Goal: Answer question/provide support: Share knowledge or assist other users

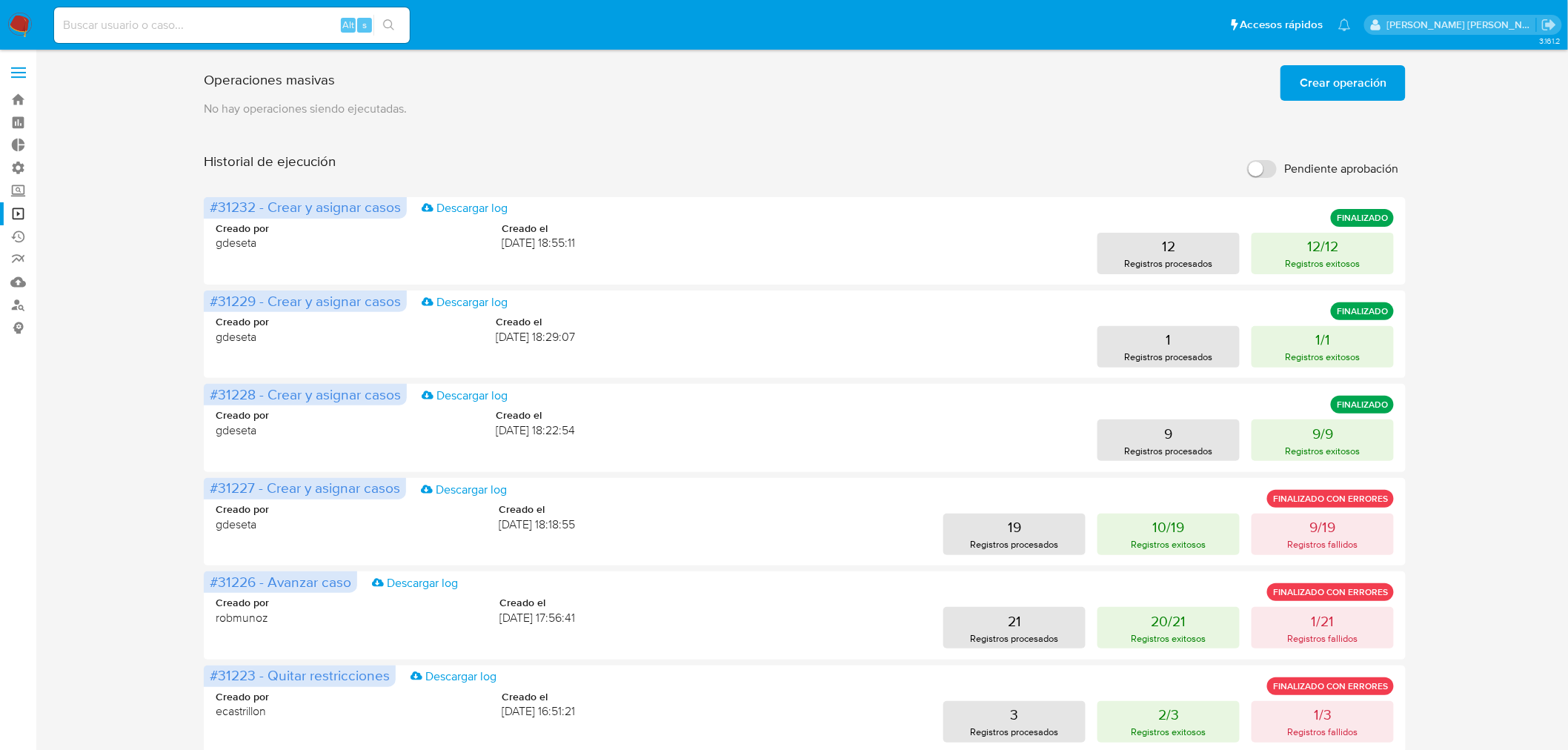
click at [25, 18] on img at bounding box center [20, 25] width 25 height 25
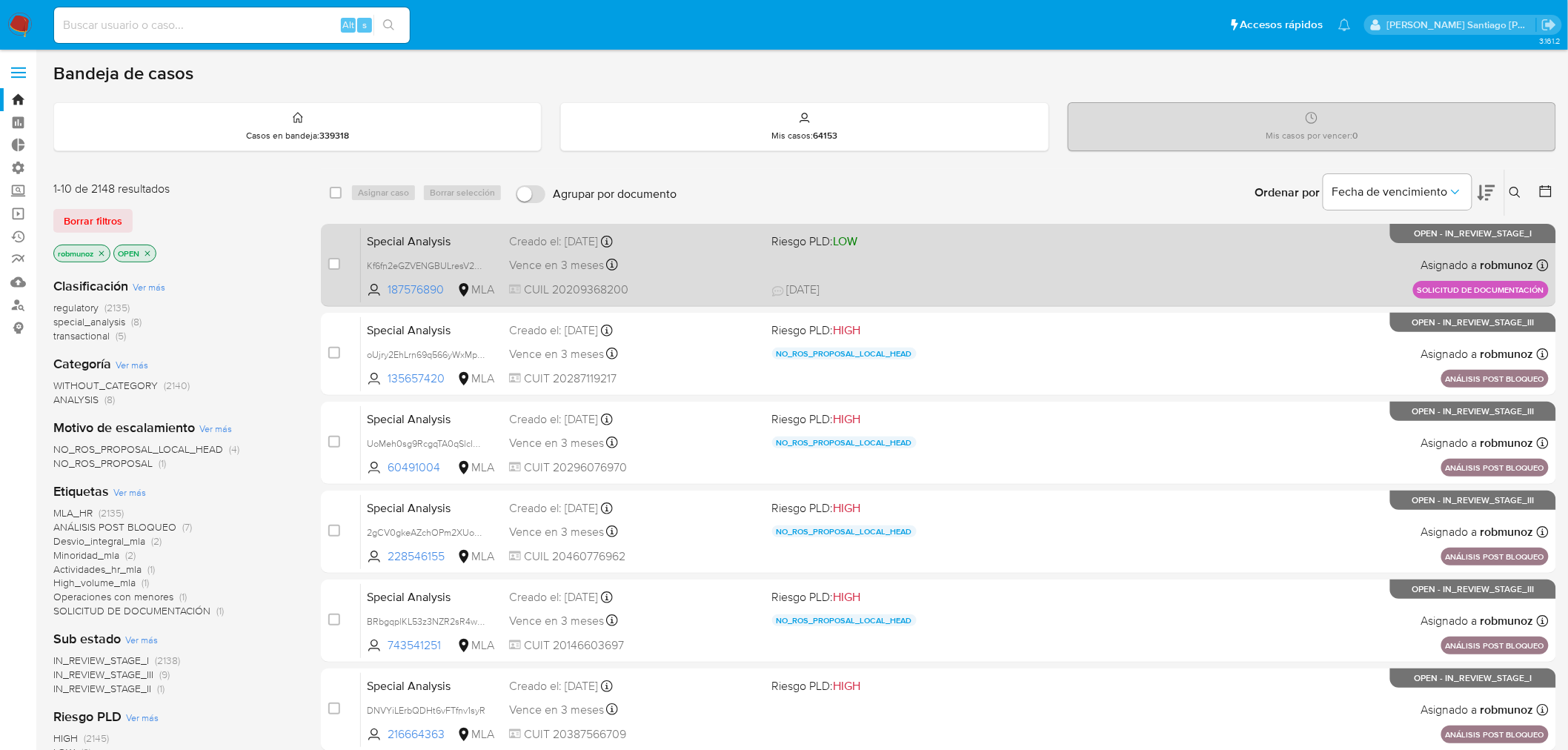
click at [1245, 263] on div "Special Analysis Kf6fn2eGZVENGBULresV2pAF 187576890 MLA Riesgo PLD: LOW Creado …" at bounding box center [954, 265] width 1188 height 75
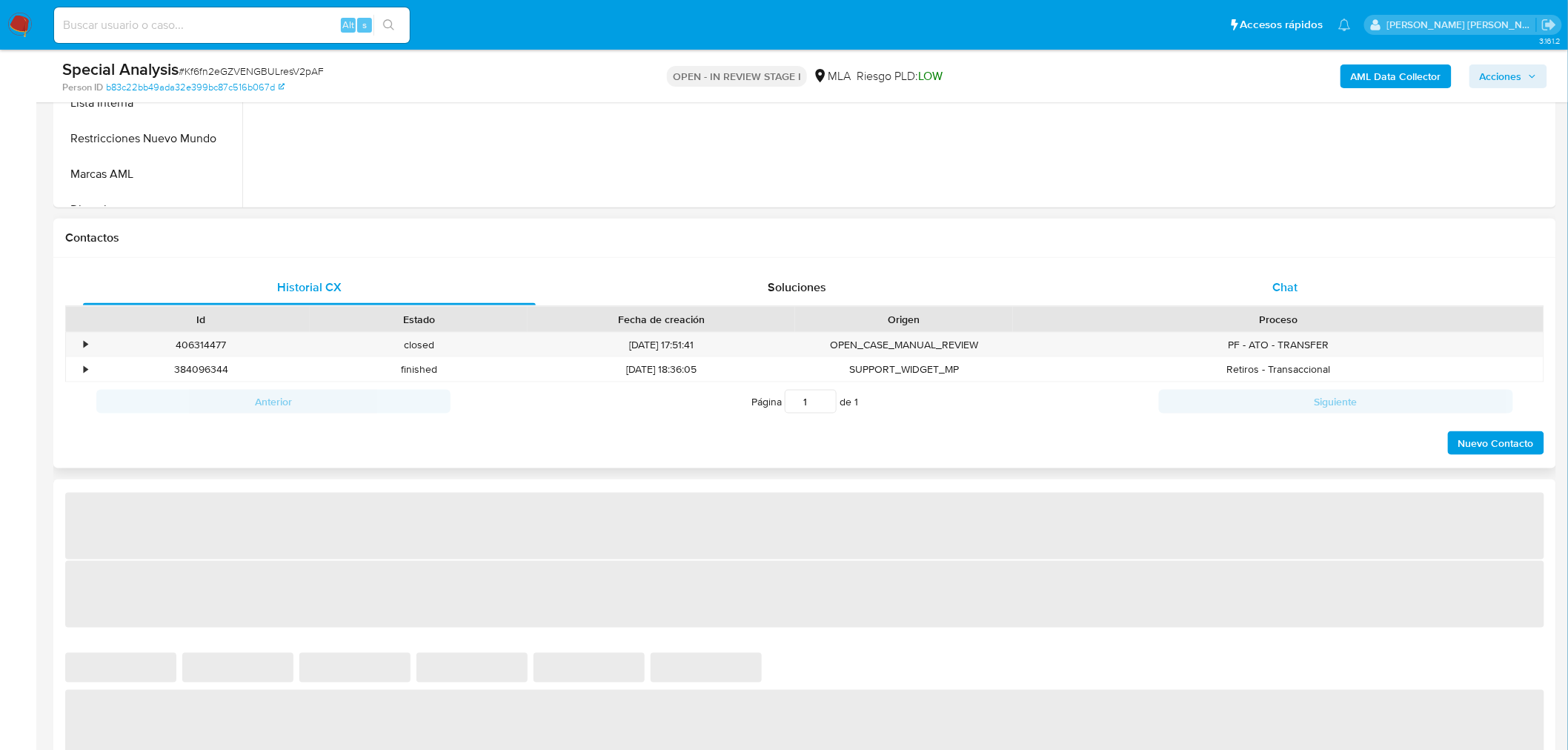
select select "10"
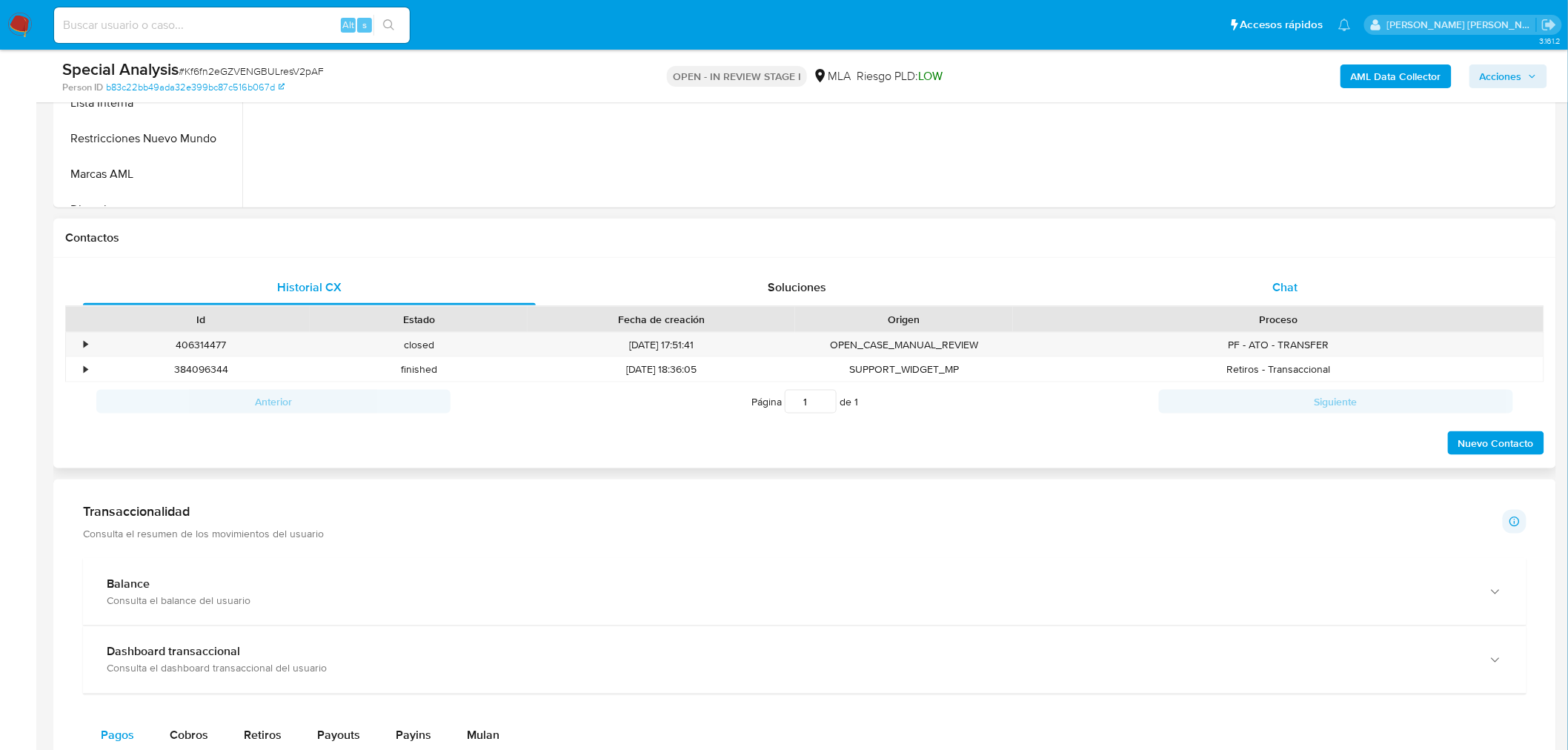
scroll to position [576, 0]
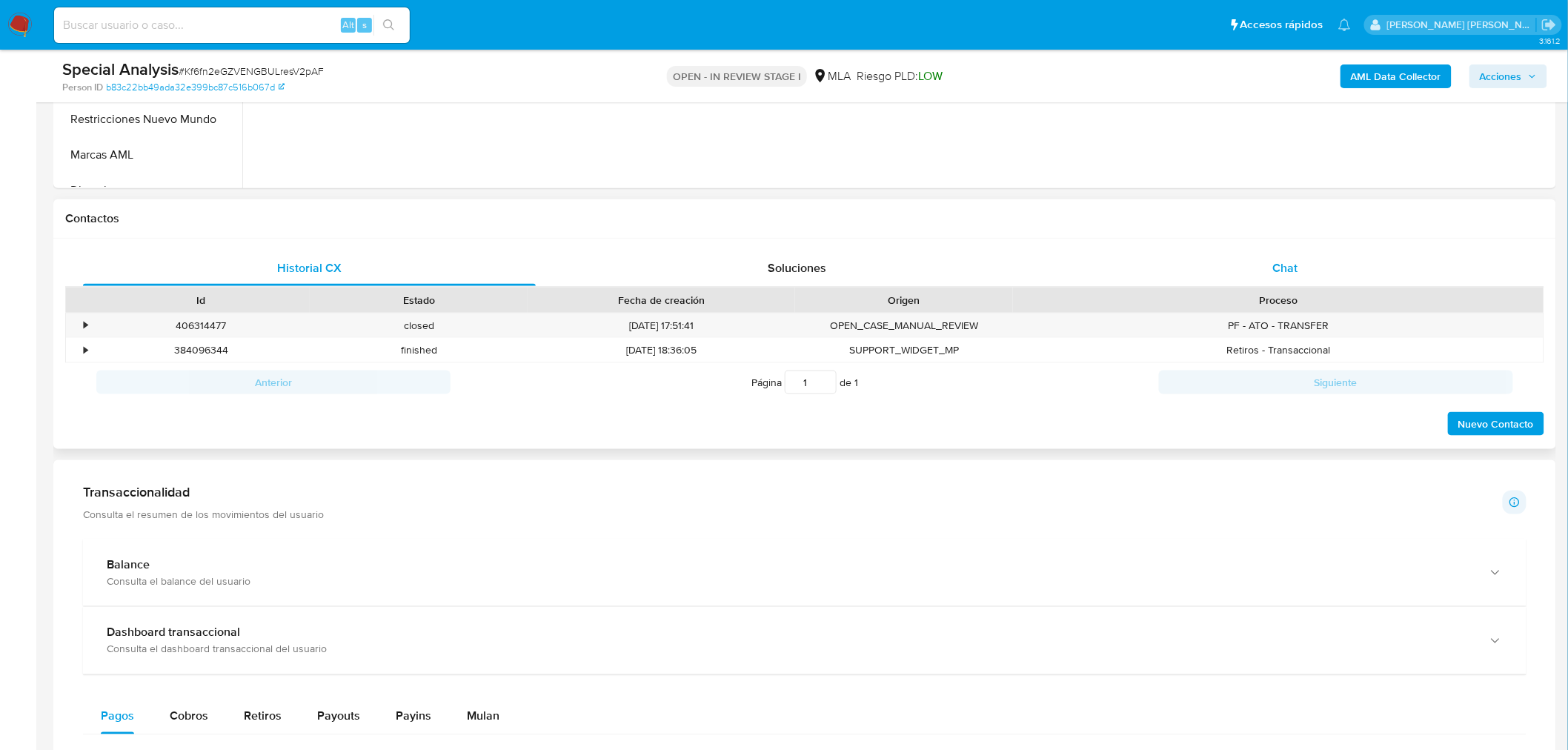
click at [1268, 260] on div "Chat" at bounding box center [1285, 268] width 453 height 35
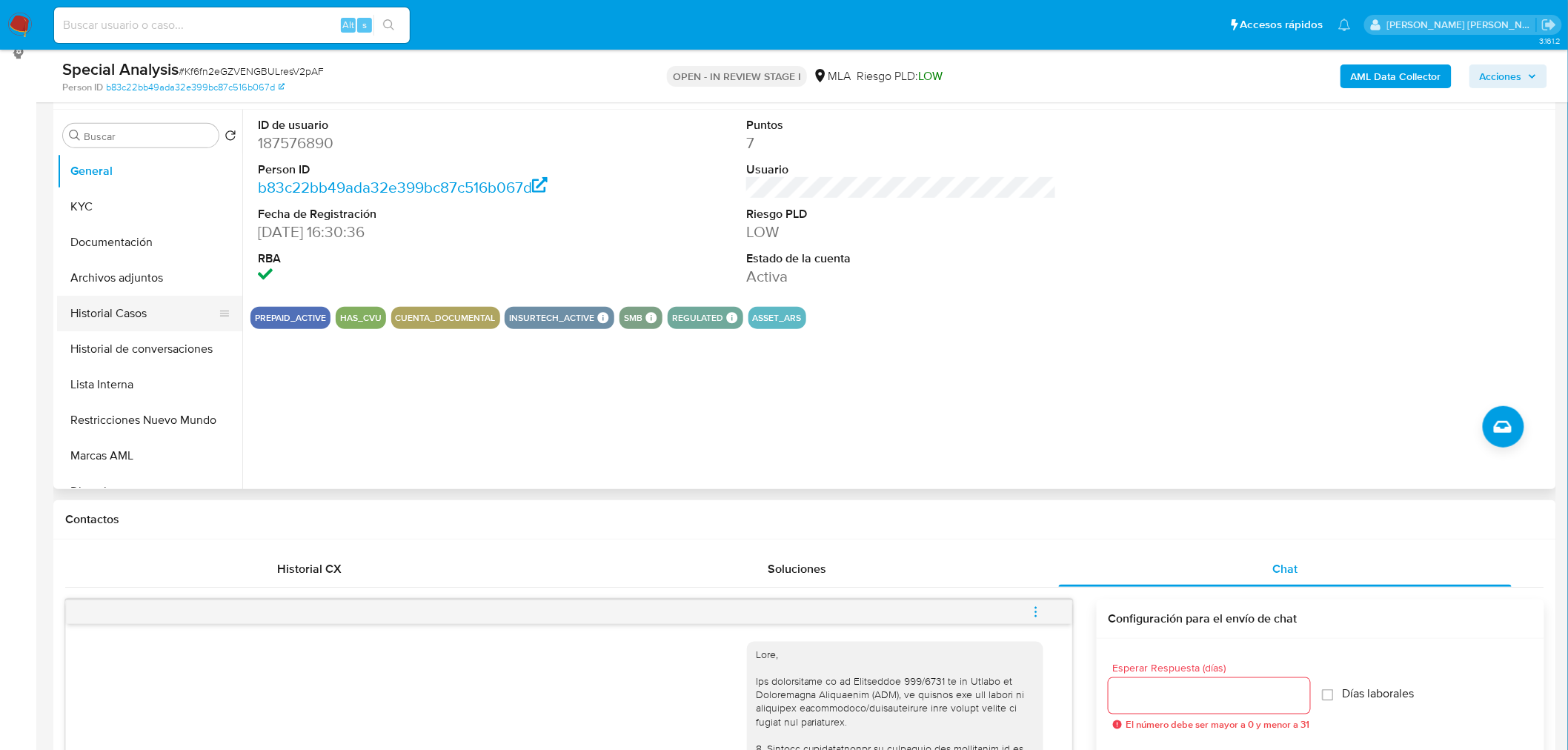
scroll to position [246, 0]
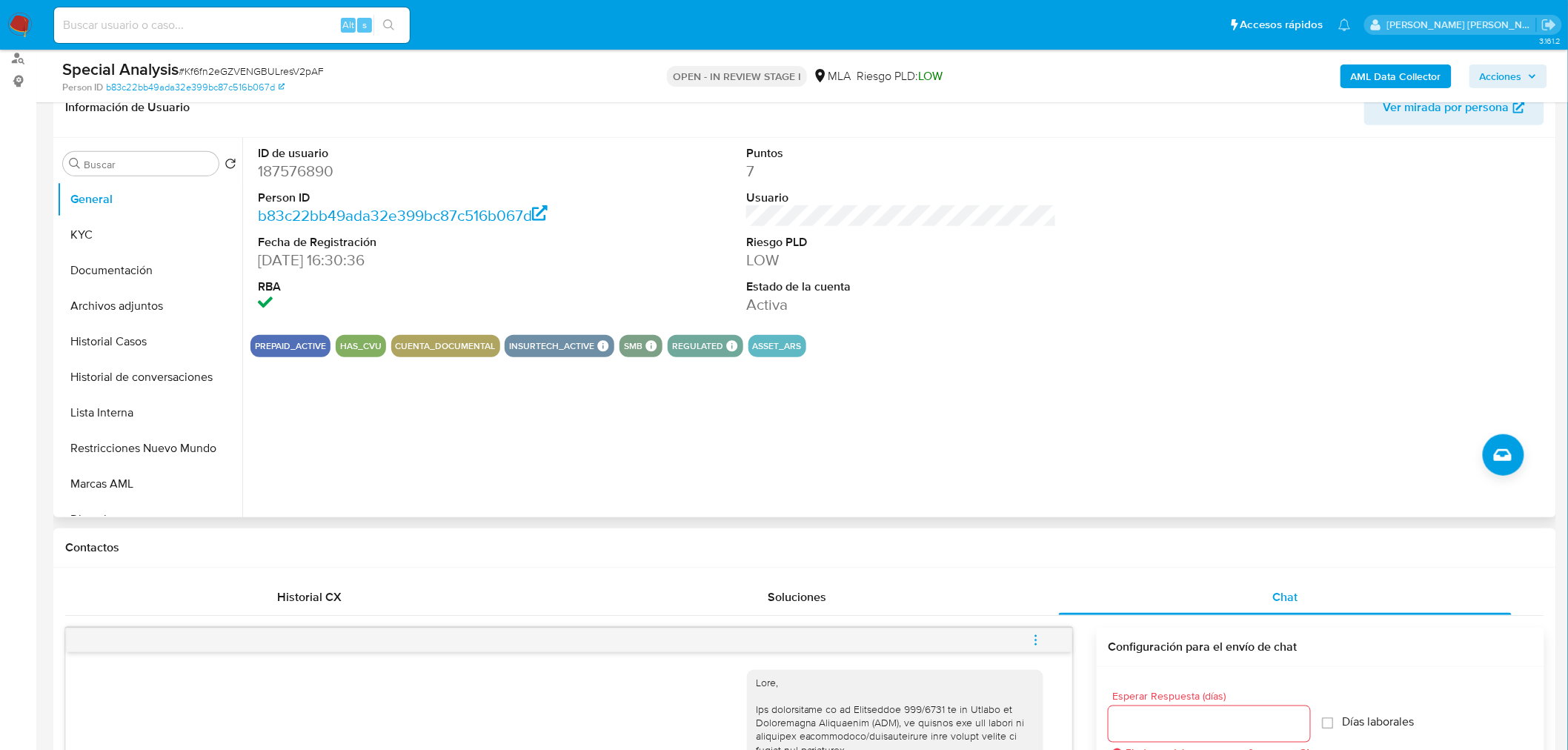
click at [317, 169] on dd "187576890" at bounding box center [413, 172] width 311 height 21
click at [317, 168] on dd "187576890" at bounding box center [413, 172] width 311 height 21
copy dd "187576890"
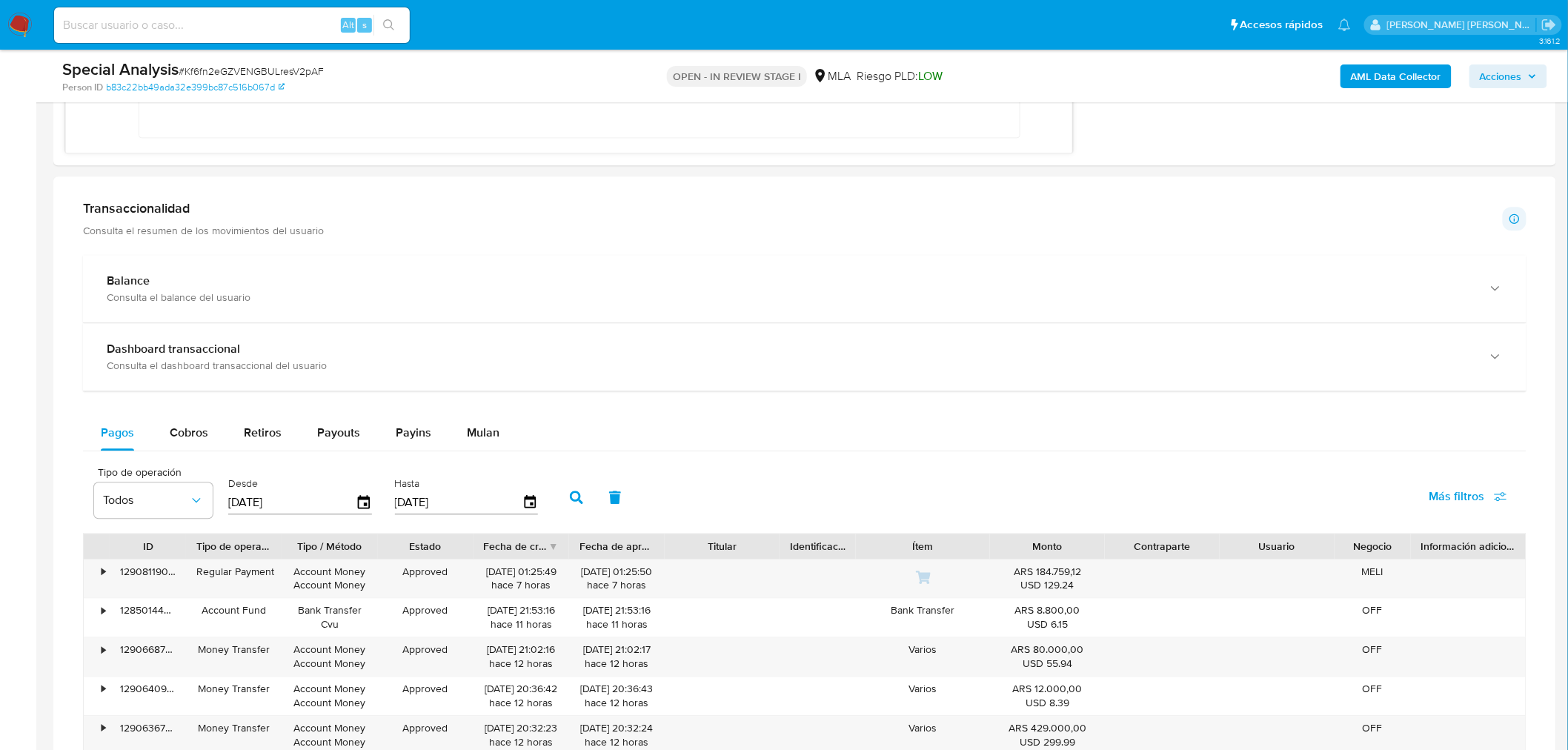
scroll to position [1317, 0]
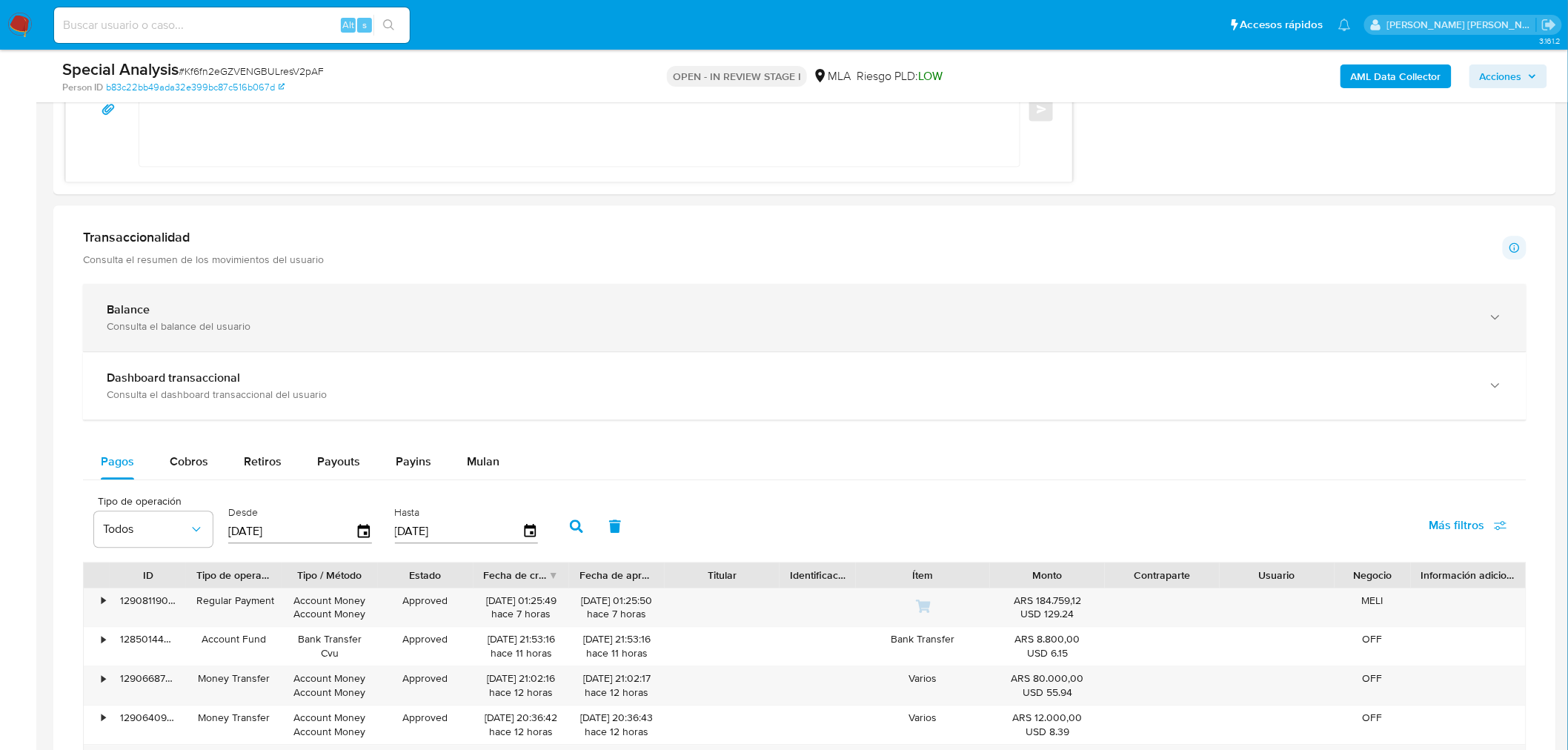
click at [246, 308] on div "Balance" at bounding box center [789, 309] width 1367 height 14
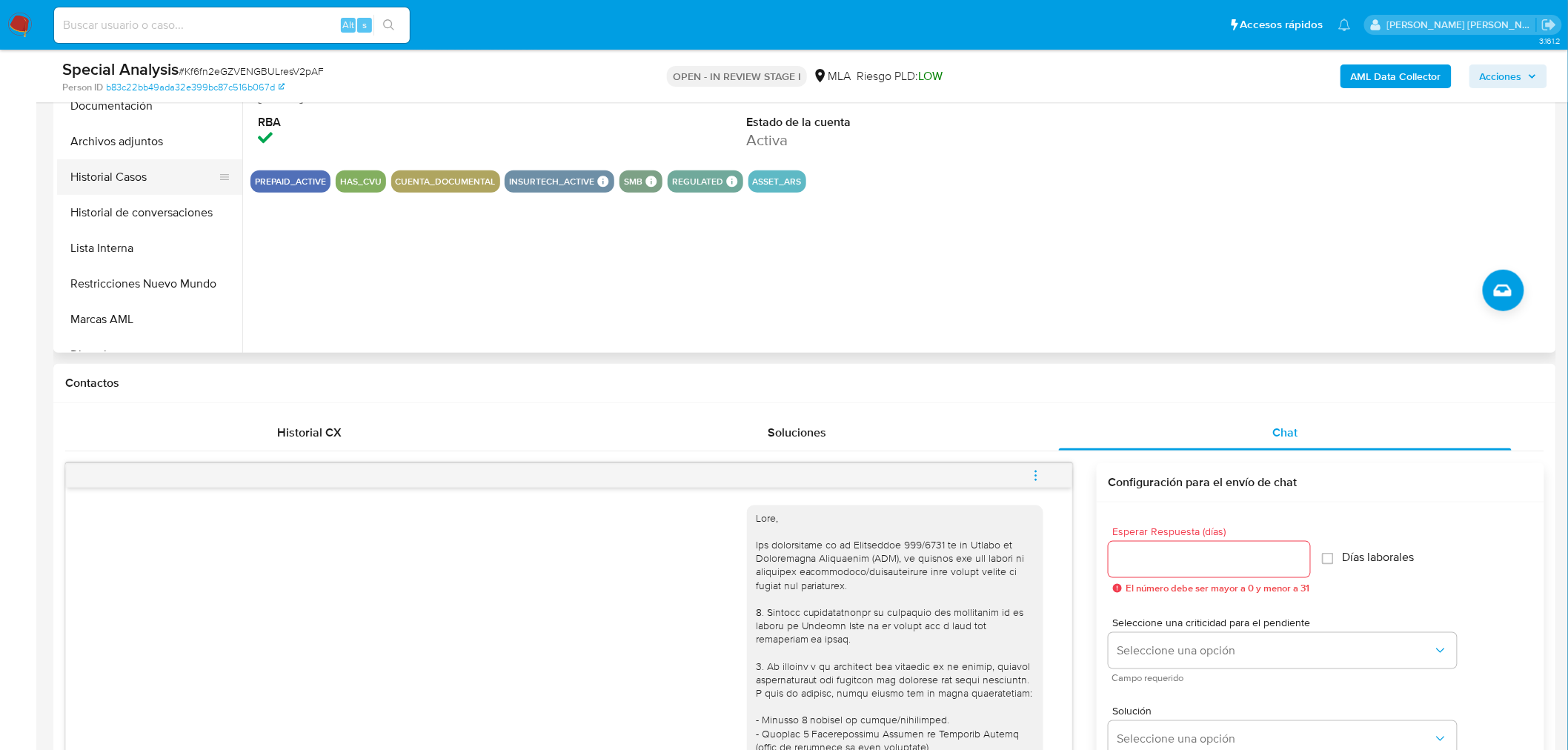
scroll to position [0, 0]
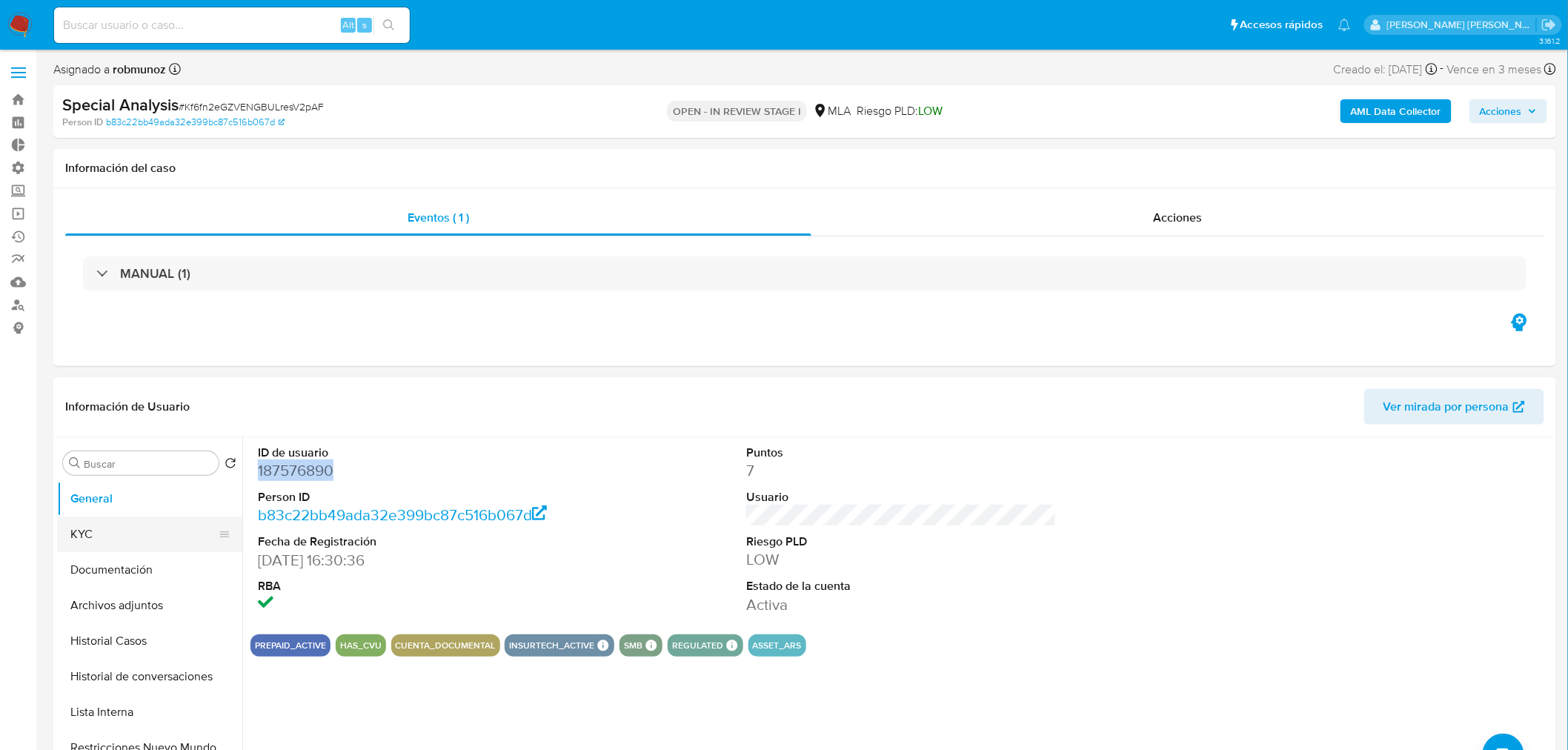
click at [124, 525] on button "KYC" at bounding box center [144, 534] width 174 height 35
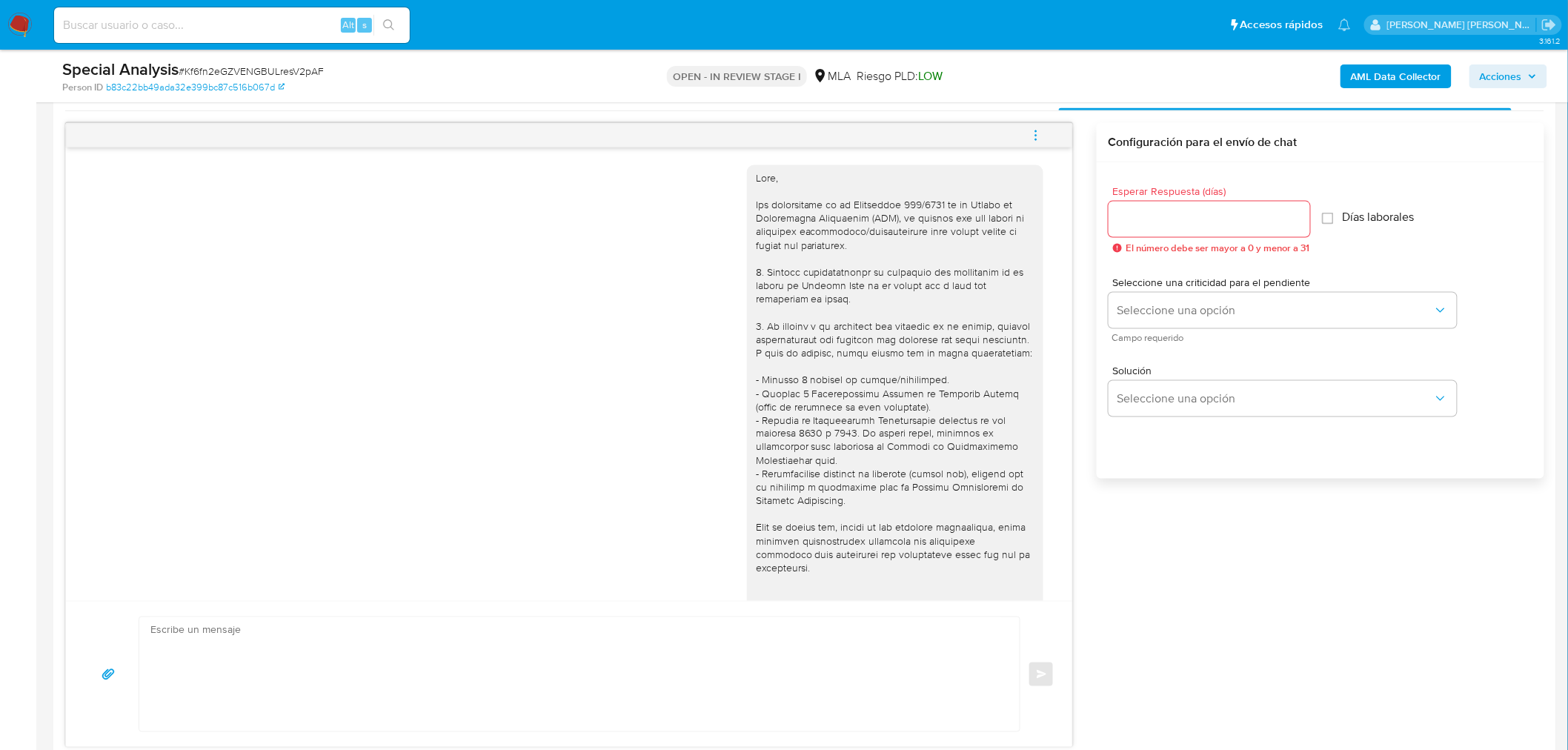
scroll to position [988, 0]
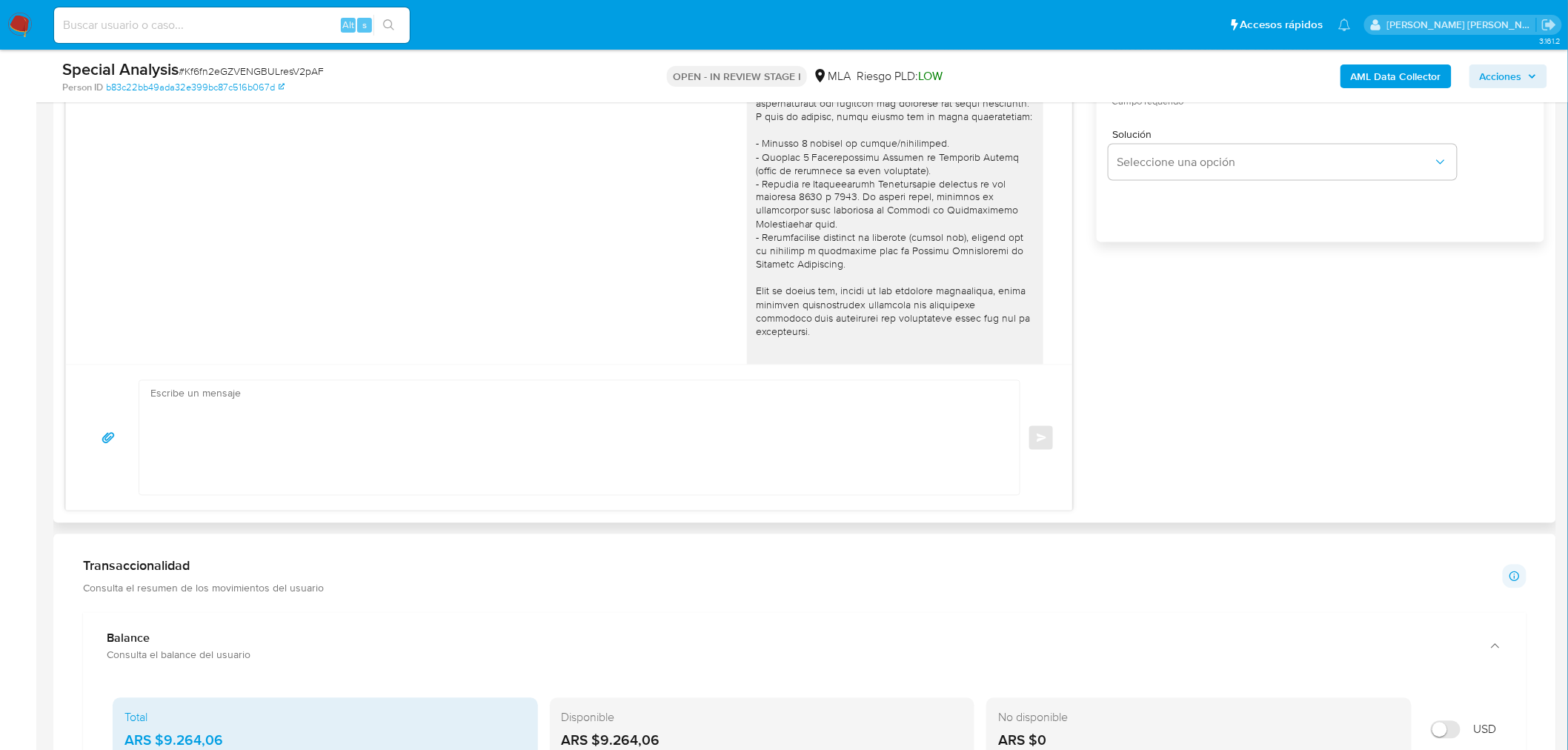
click at [500, 456] on textarea at bounding box center [575, 437] width 851 height 114
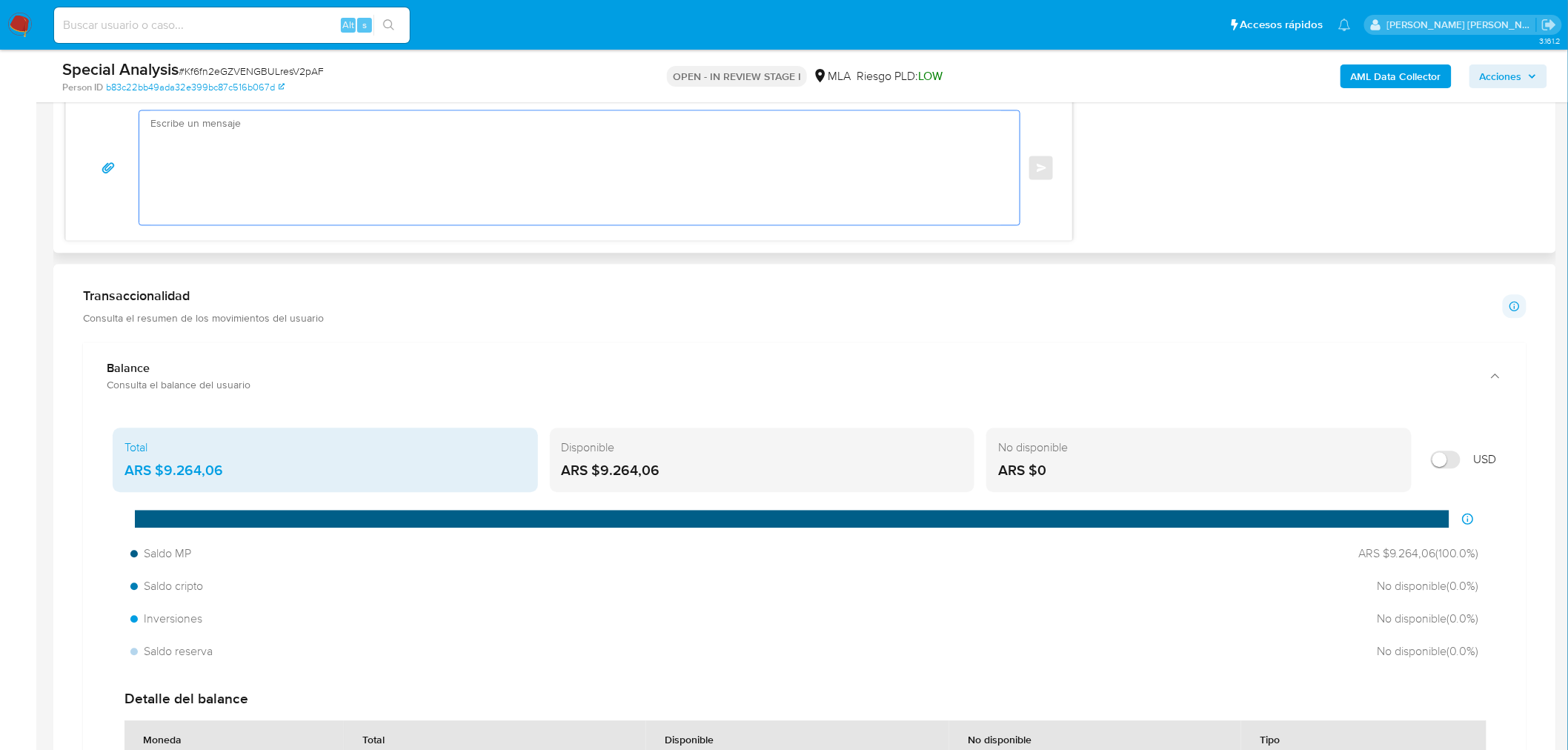
scroll to position [1070, 0]
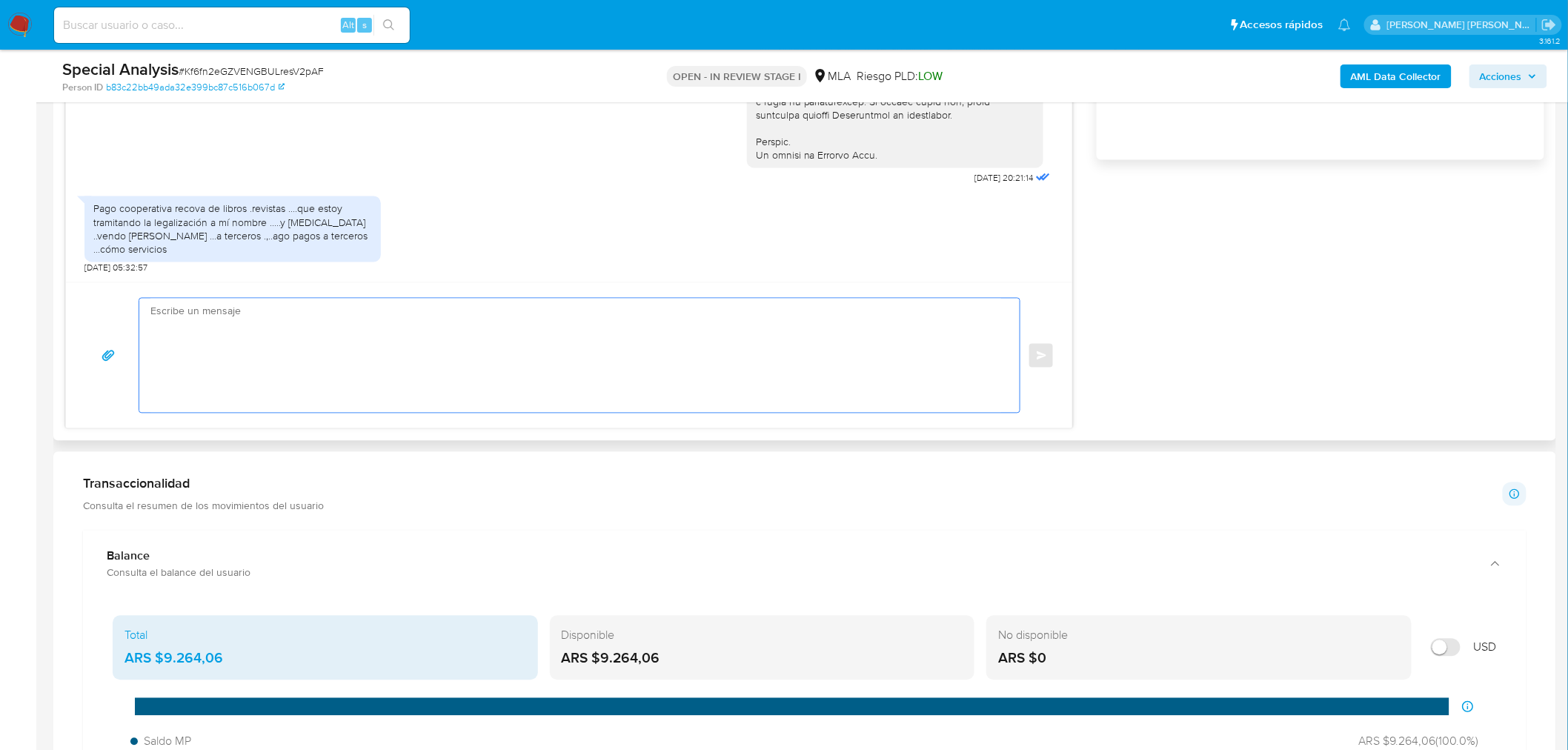
paste textarea "Hola , Gracias por su respuesta. En función de las operaciones registradas en t…"
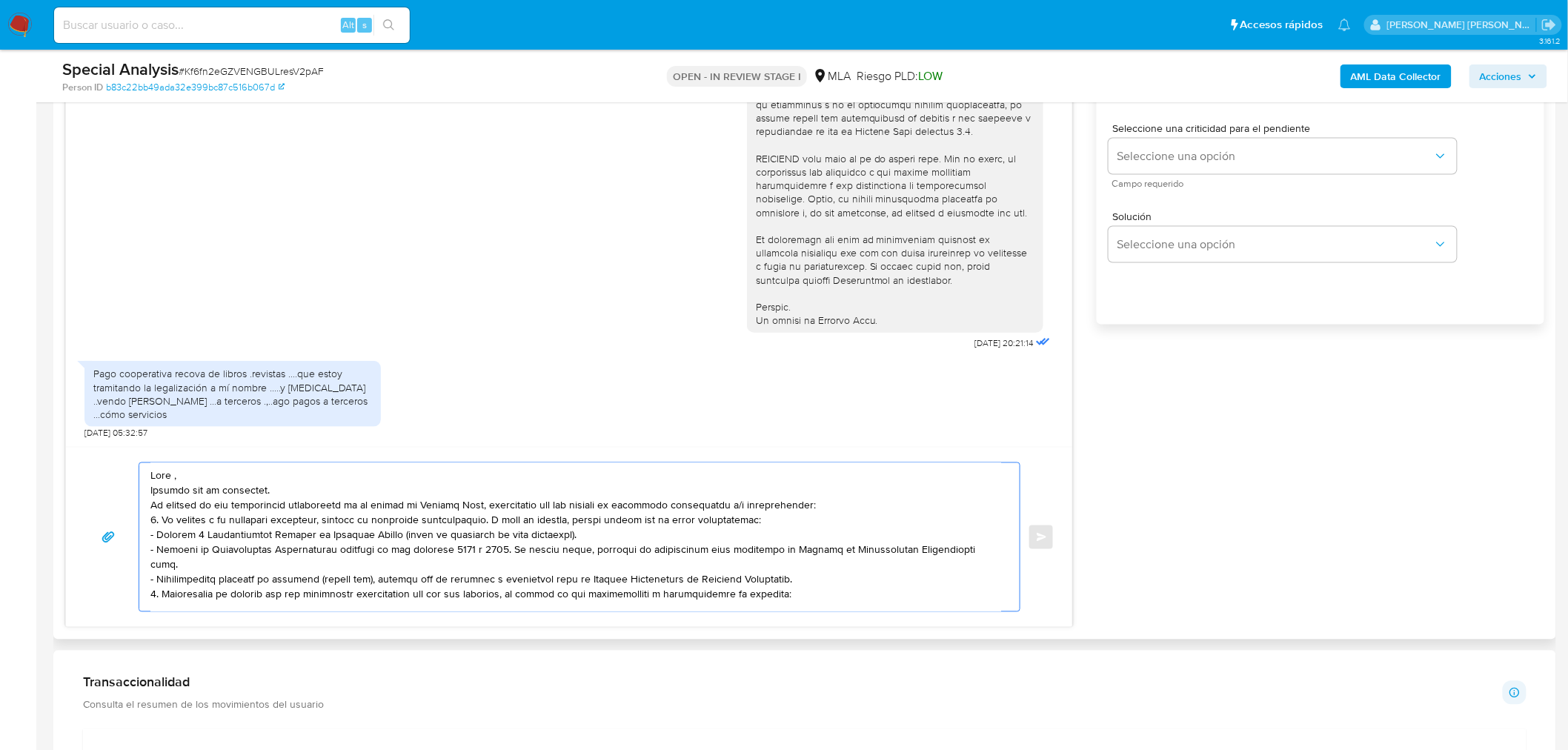
scroll to position [824, 0]
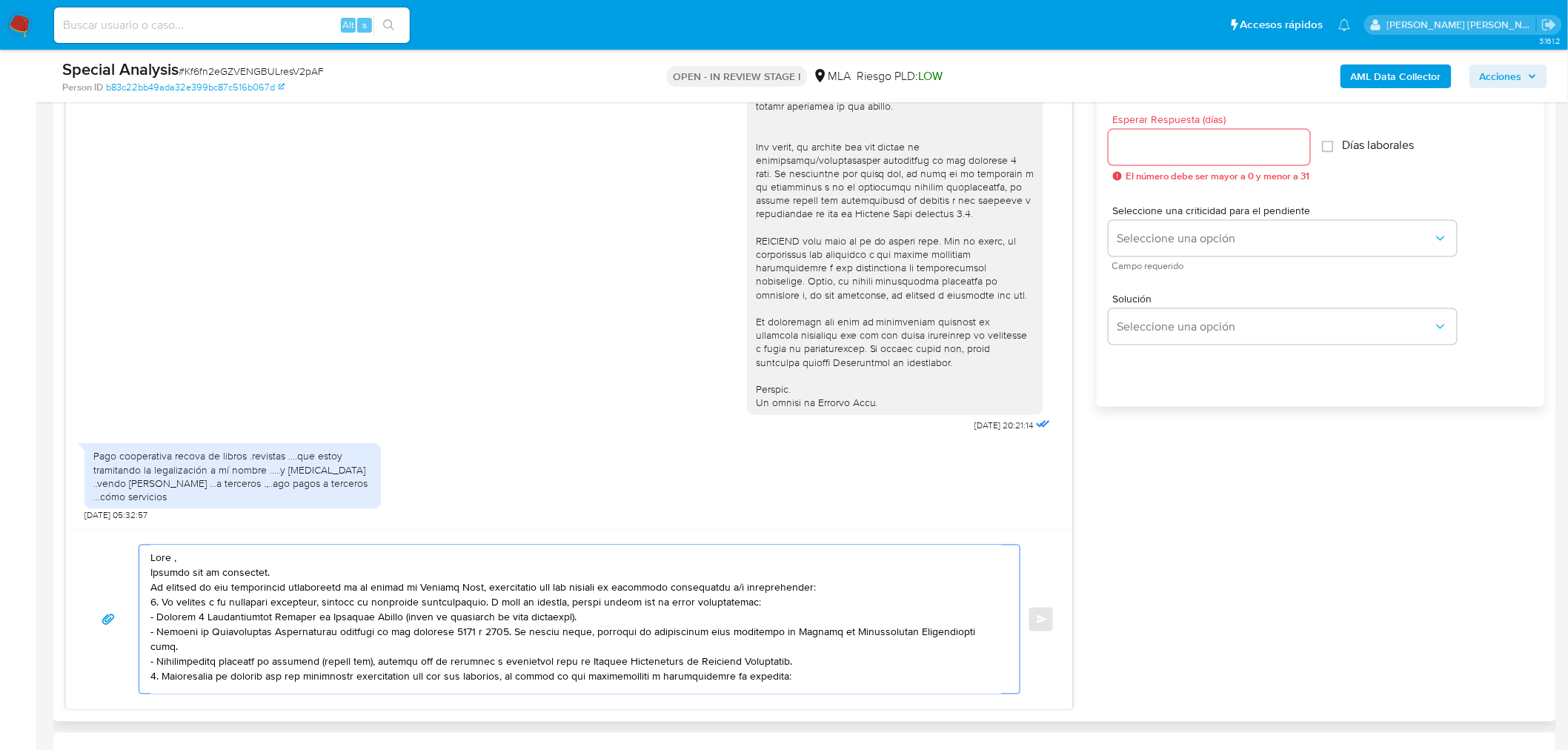
type textarea "Hola , Gracias por su respuesta. En función de las operaciones registradas en t…"
click at [1244, 145] on input "Esperar Respuesta (días)" at bounding box center [1209, 148] width 201 height 19
type input "1"
click at [1389, 181] on div "Esperar Respuesta (días) 1 El número debe ser mayor a 0 y menor a 31 Días labor…" at bounding box center [1321, 148] width 424 height 91
click at [1397, 227] on button "Seleccione una opción" at bounding box center [1282, 238] width 348 height 35
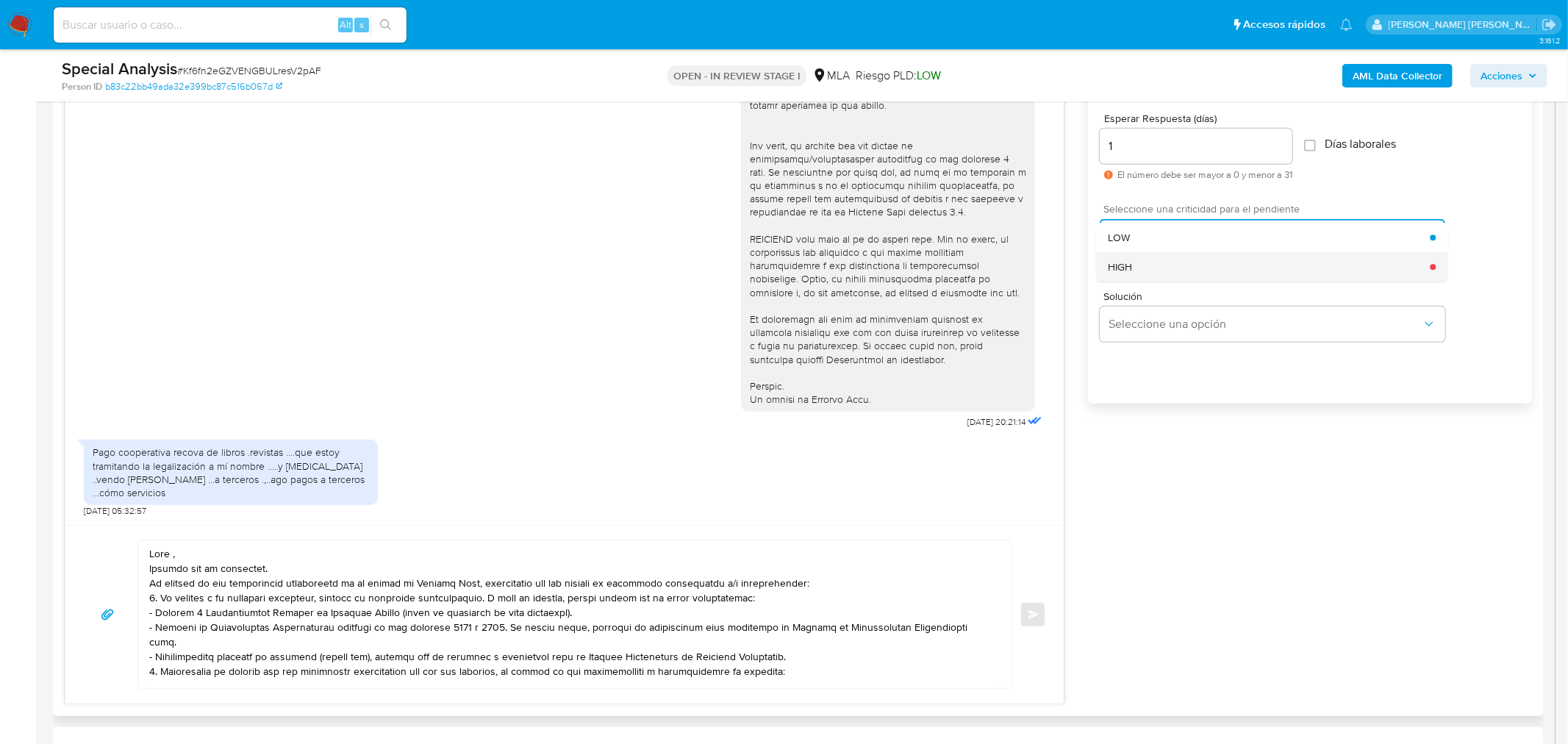
click at [1222, 261] on div "HIGH" at bounding box center [1268, 266] width 322 height 29
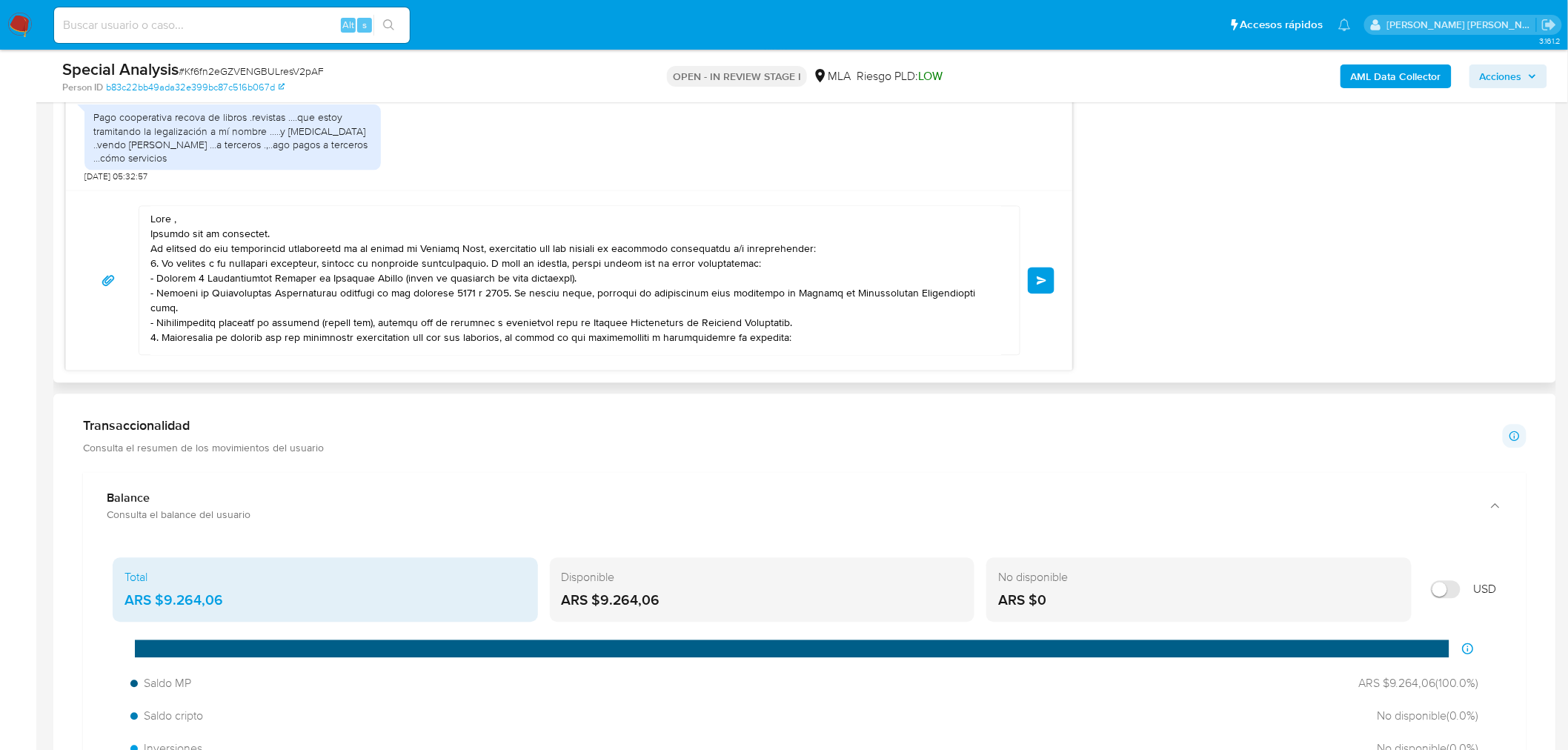
scroll to position [1153, 0]
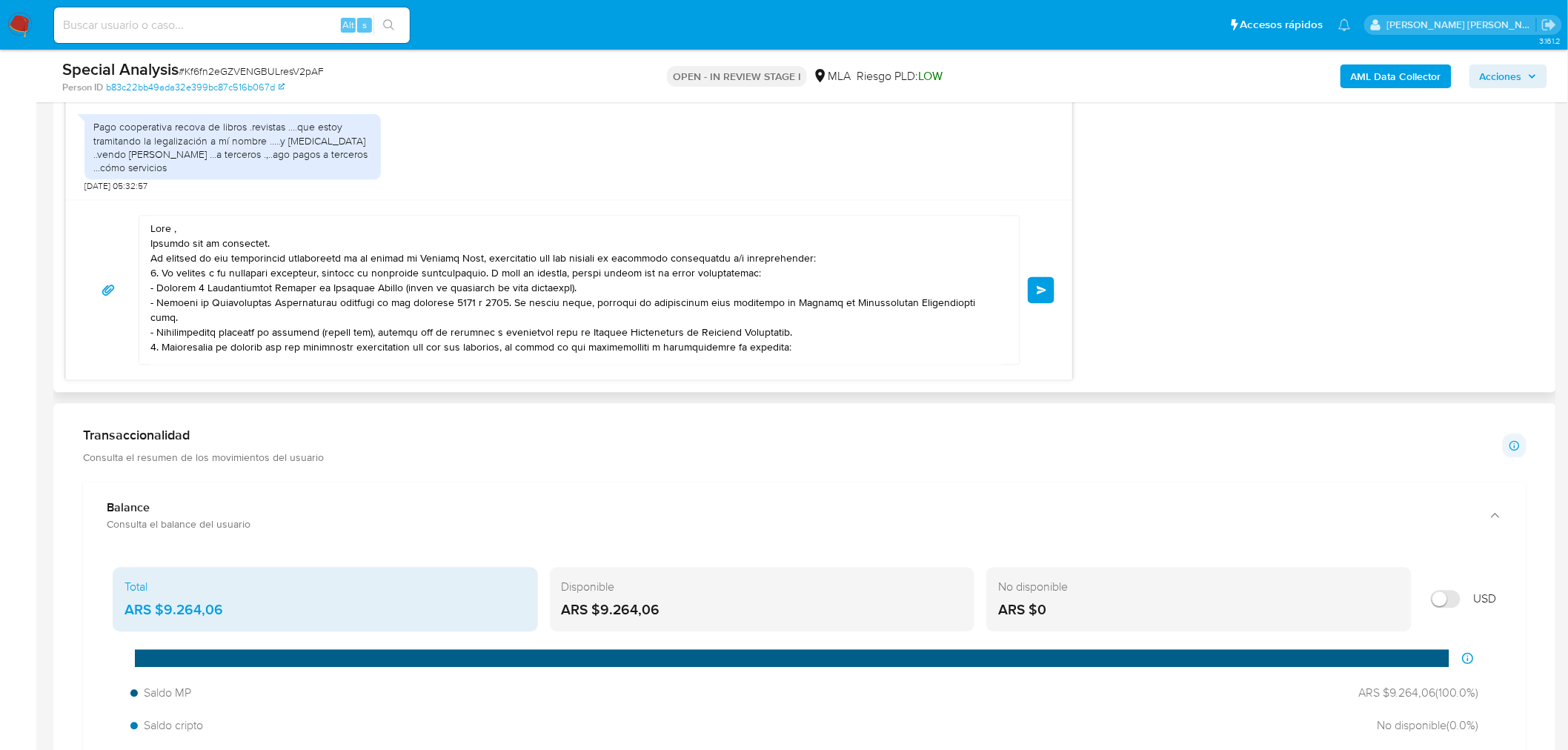
click at [1037, 286] on span "Enviar" at bounding box center [1041, 290] width 11 height 9
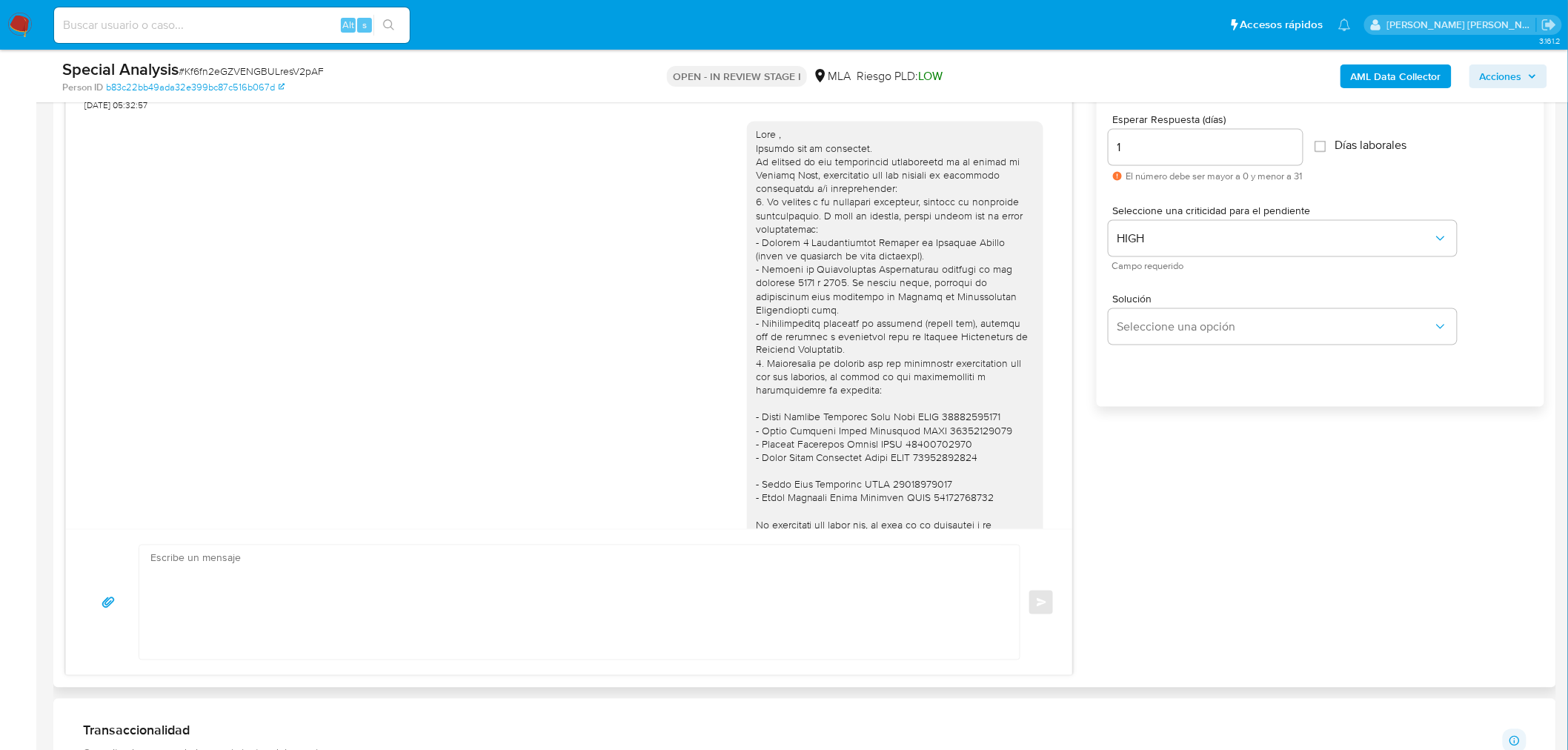
scroll to position [790, 0]
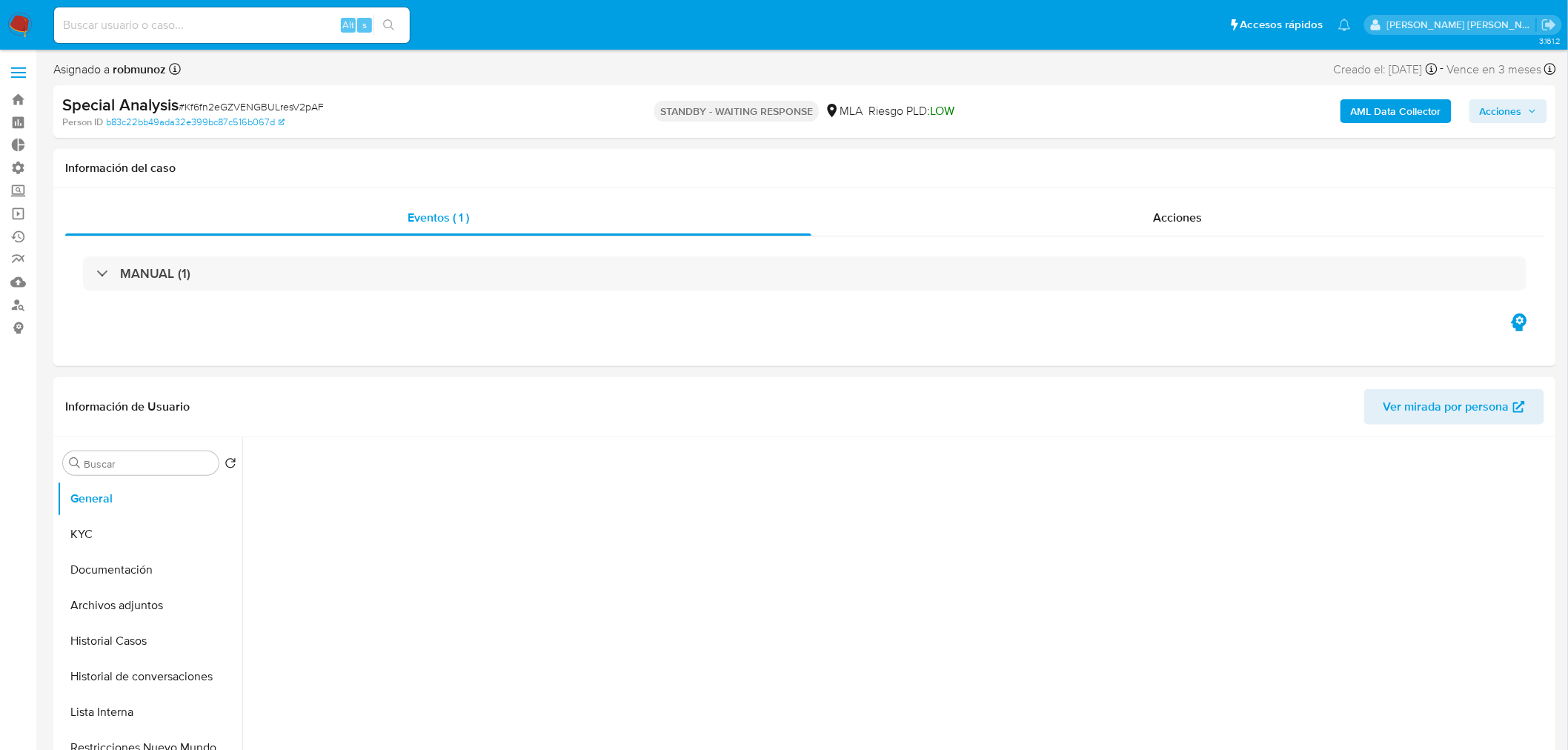
select select "10"
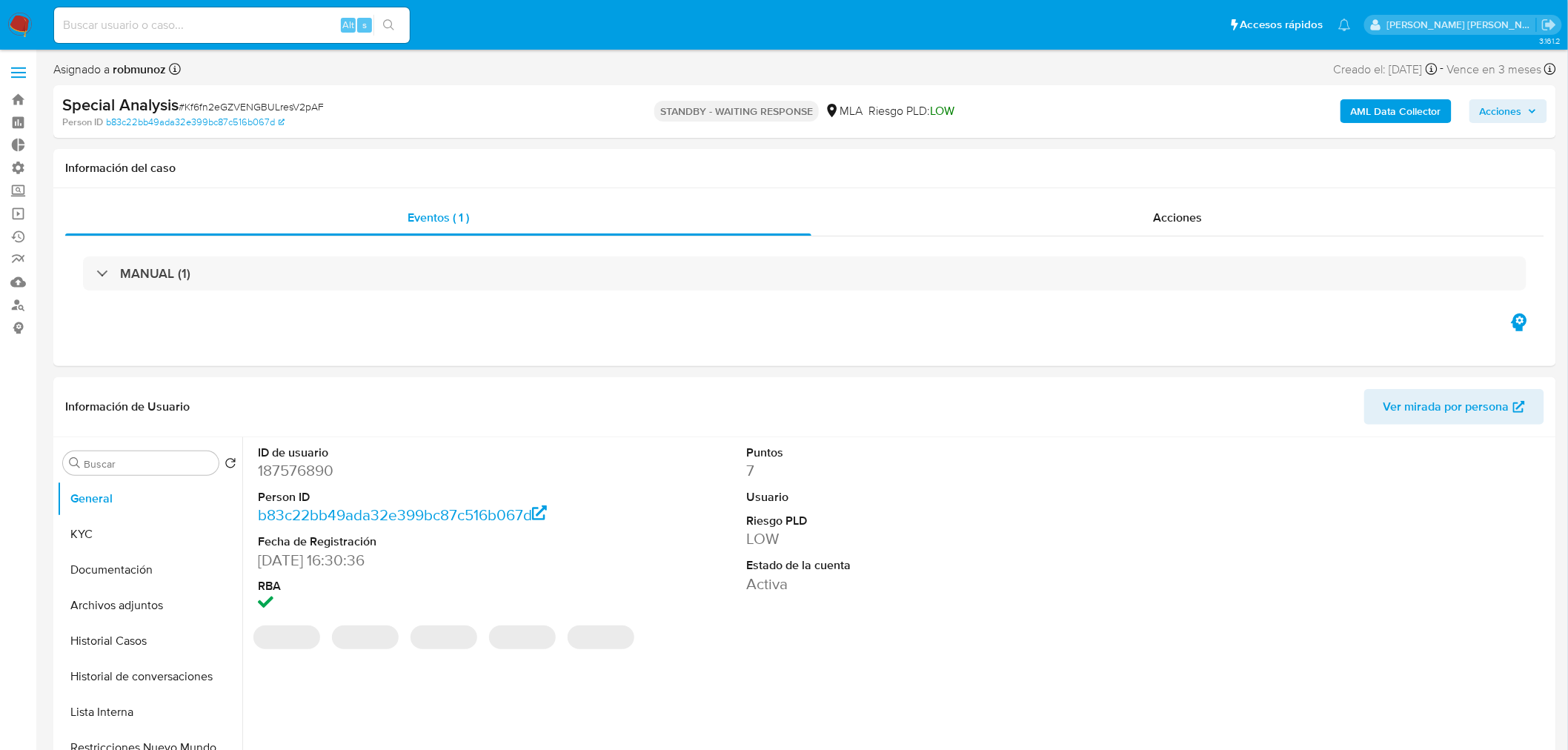
drag, startPoint x: 12, startPoint y: 26, endPoint x: 15, endPoint y: 4, distance: 22.2
click at [10, 25] on img at bounding box center [20, 25] width 25 height 25
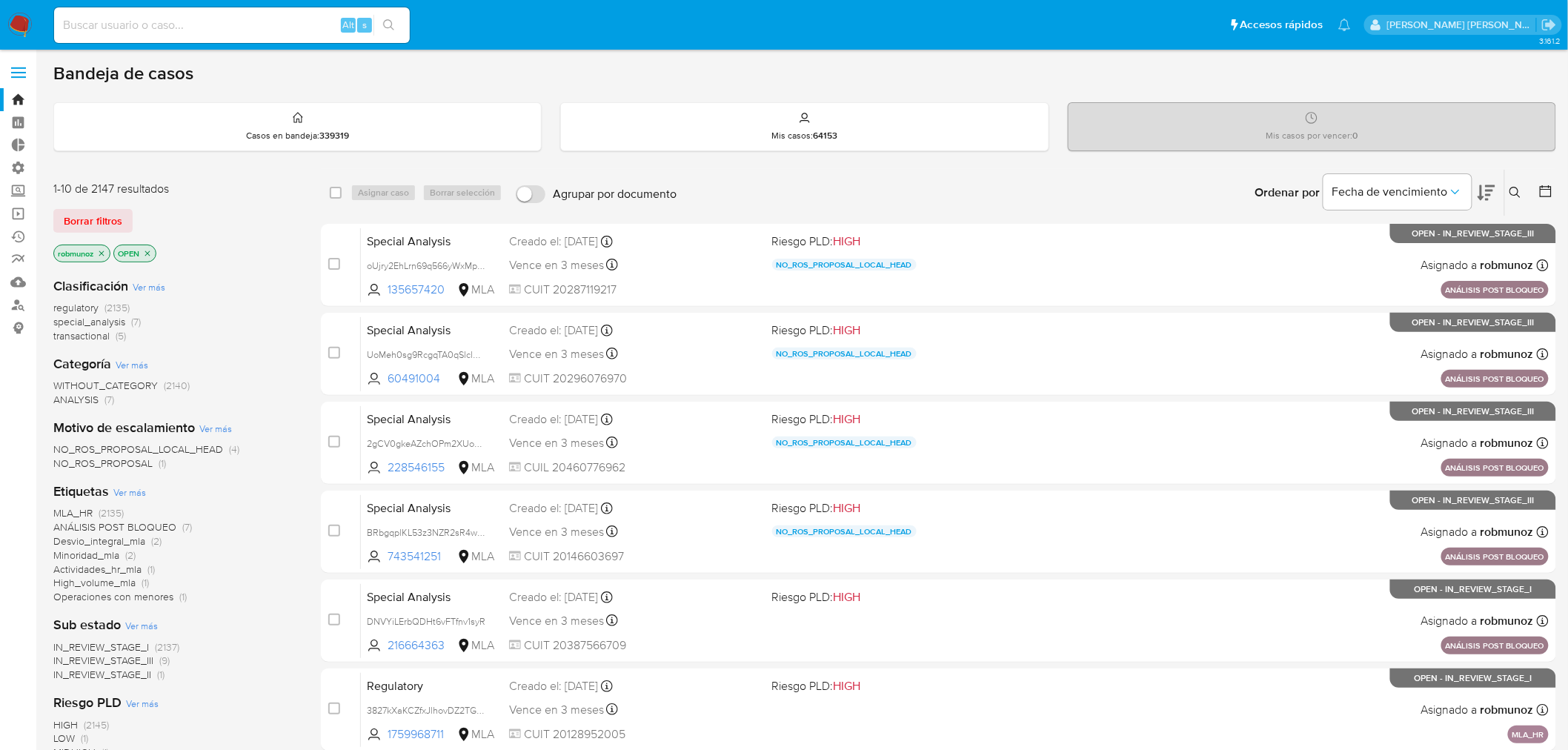
click at [217, 26] on input at bounding box center [231, 25] width 356 height 19
paste input "T9PJ1OUocYY3ZHcYsKjqEqOf"
type input "T9PJ1OUocYY3ZHcYsKjqEqOf"
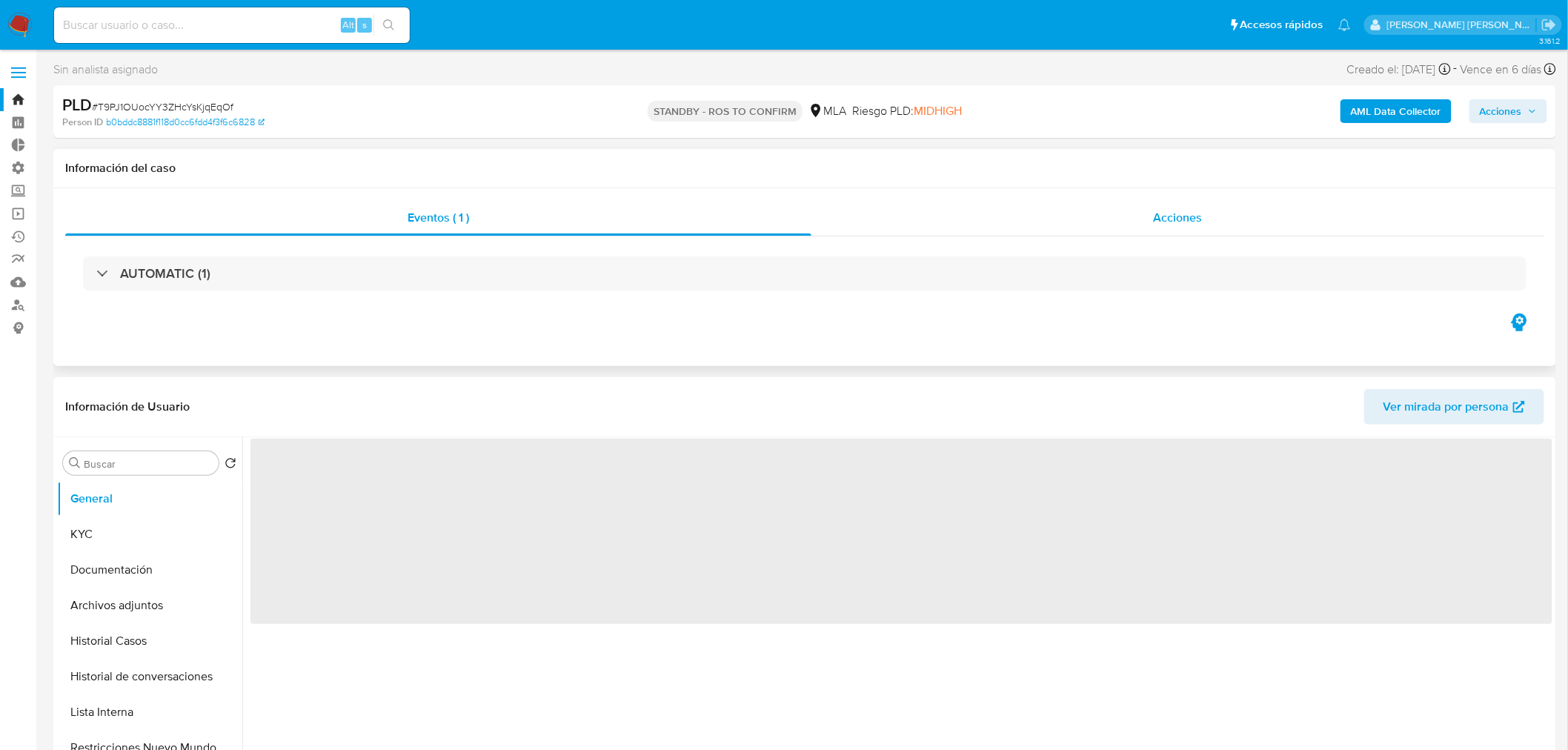
click at [1162, 227] on div "Acciones" at bounding box center [1178, 218] width 734 height 35
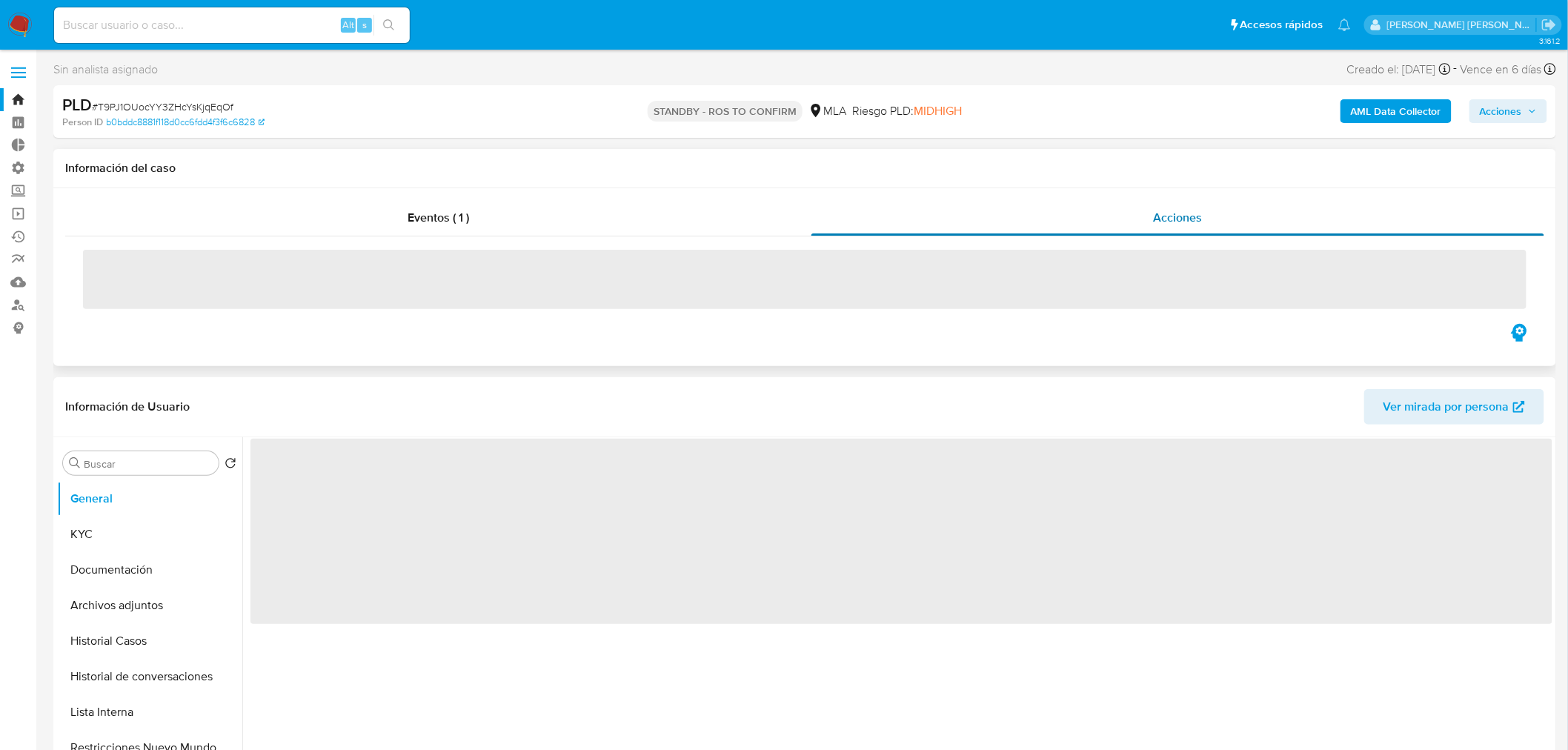
select select "10"
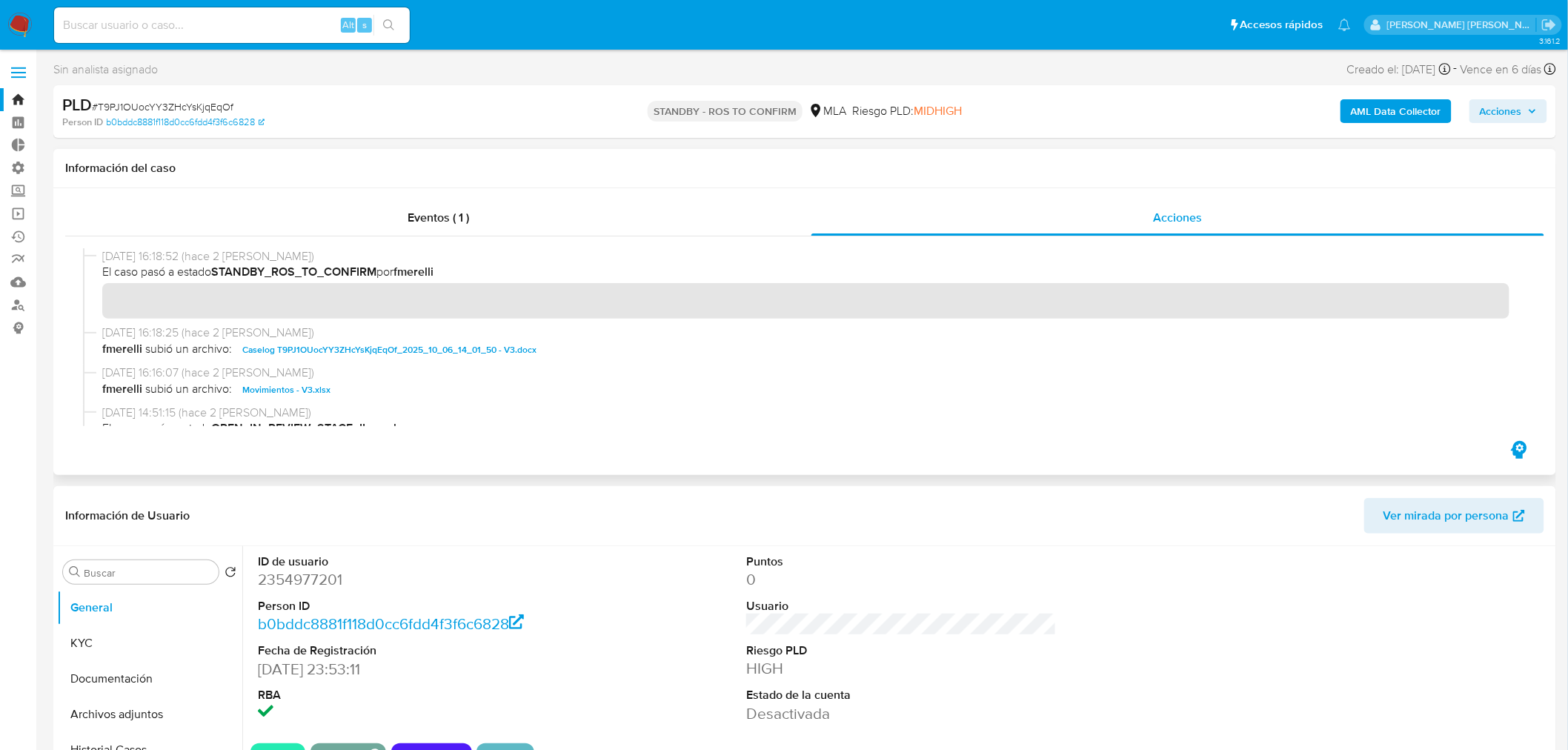
scroll to position [82, 0]
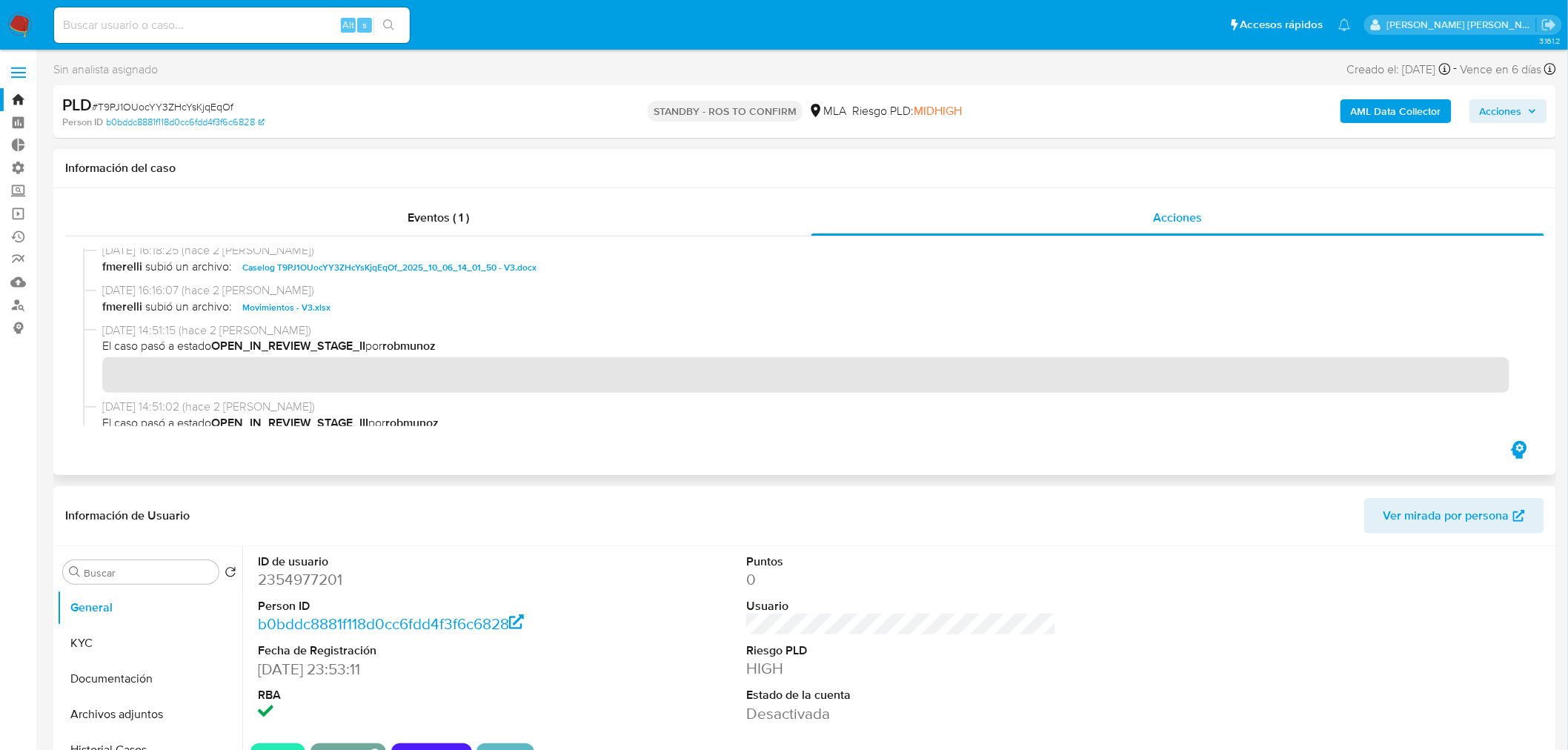
click at [486, 264] on span "Caselog T9PJ1OUocYY3ZHcYsKjqEqOf_2025_10_06_14_01_50 - V3.docx" at bounding box center [389, 268] width 294 height 18
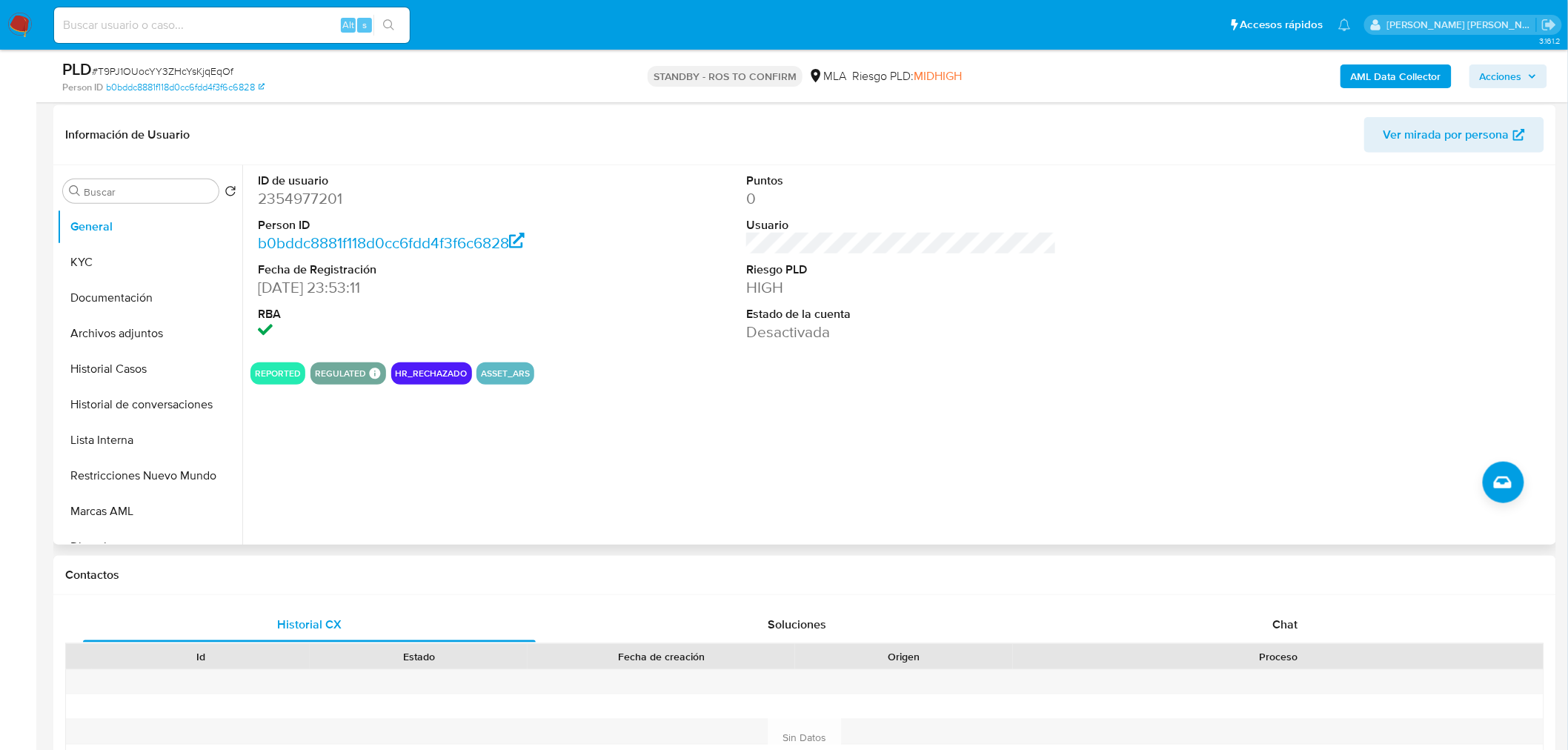
scroll to position [329, 0]
click at [136, 472] on button "Restricciones Nuevo Mundo" at bounding box center [144, 475] width 174 height 35
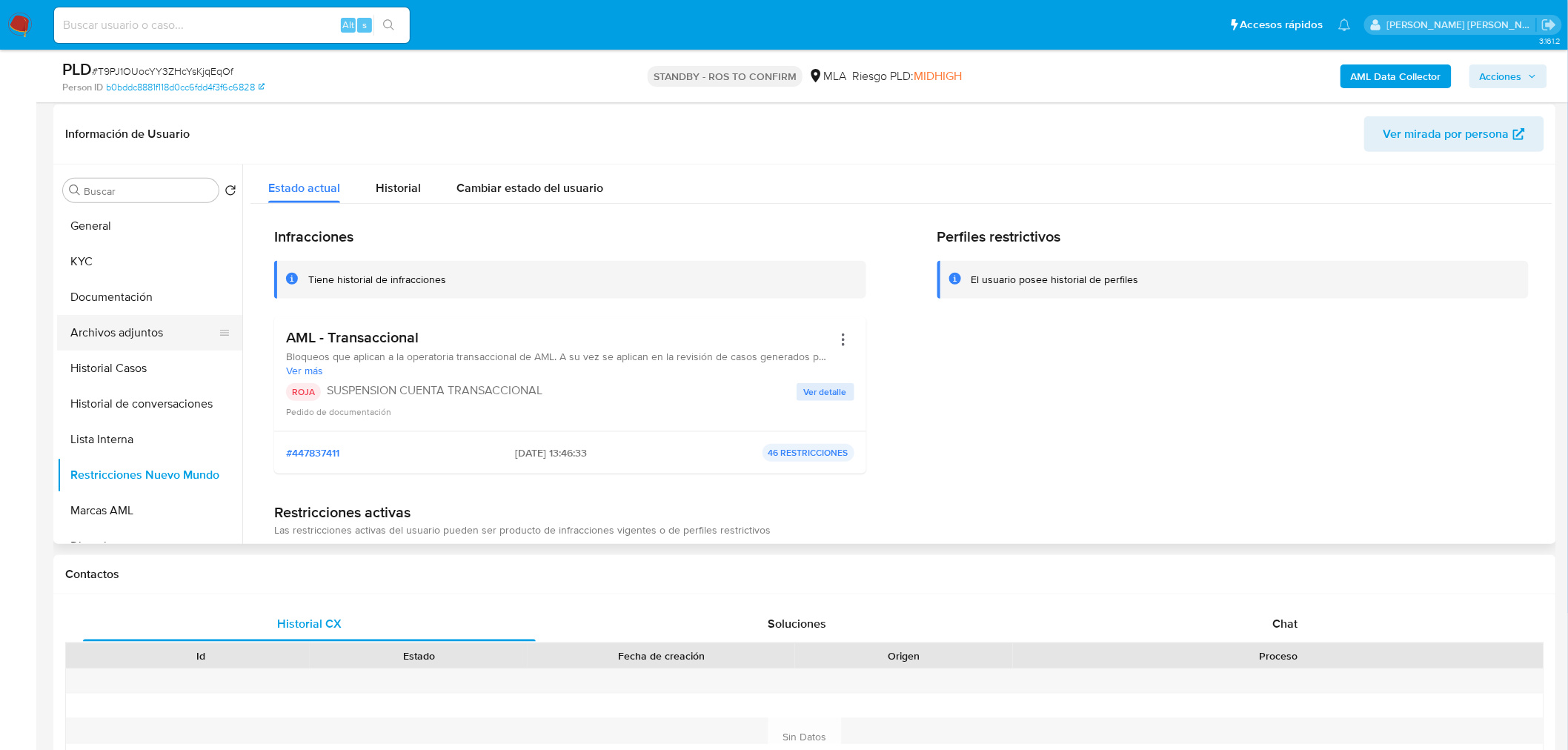
click at [143, 338] on button "Archivos adjuntos" at bounding box center [144, 332] width 174 height 35
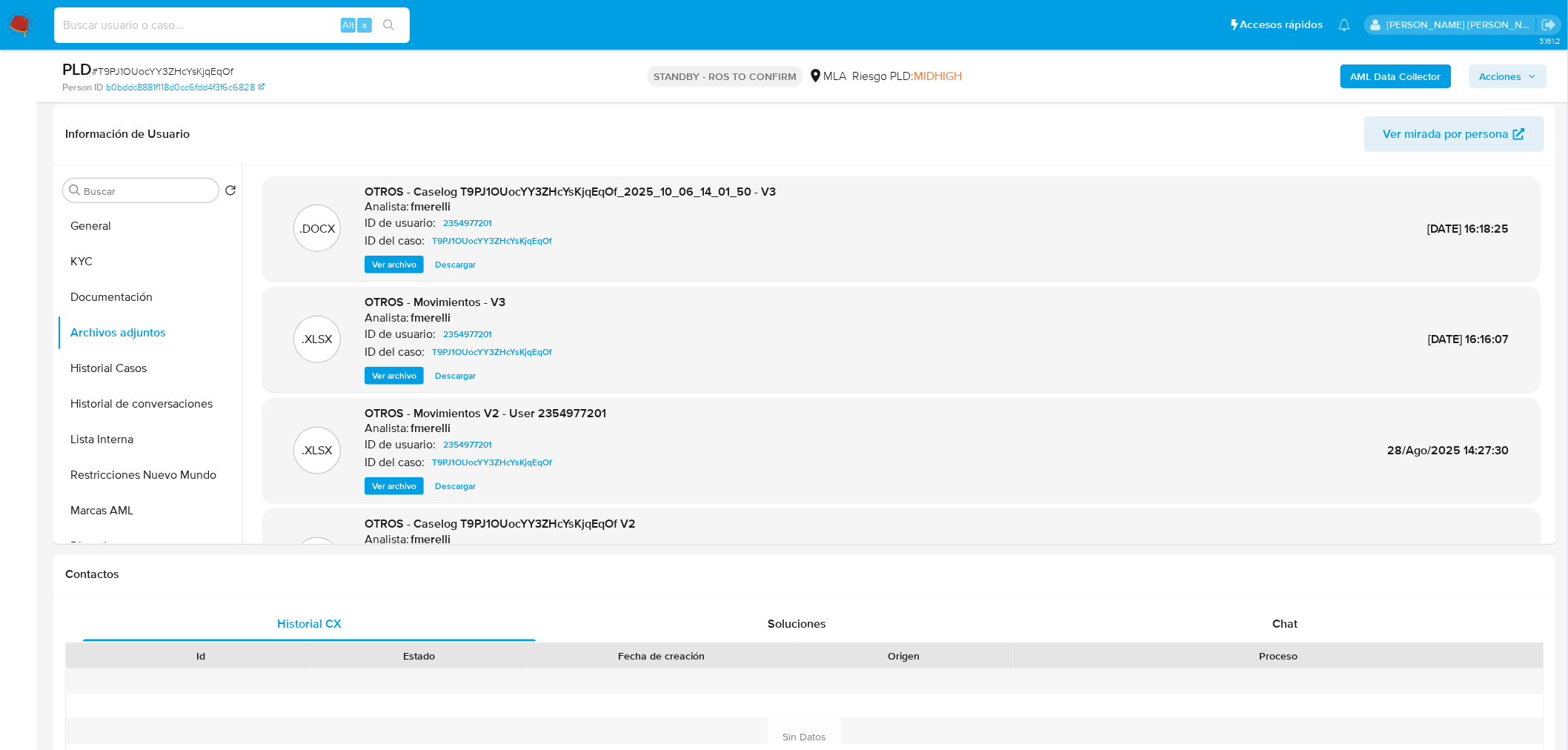
paste input "GLXMHReb6YAsTWDdVTmr7bSM"
click at [243, 26] on input at bounding box center [231, 25] width 356 height 19
type input "GLXMHReb6YAsTWDdVTmr7bSM"
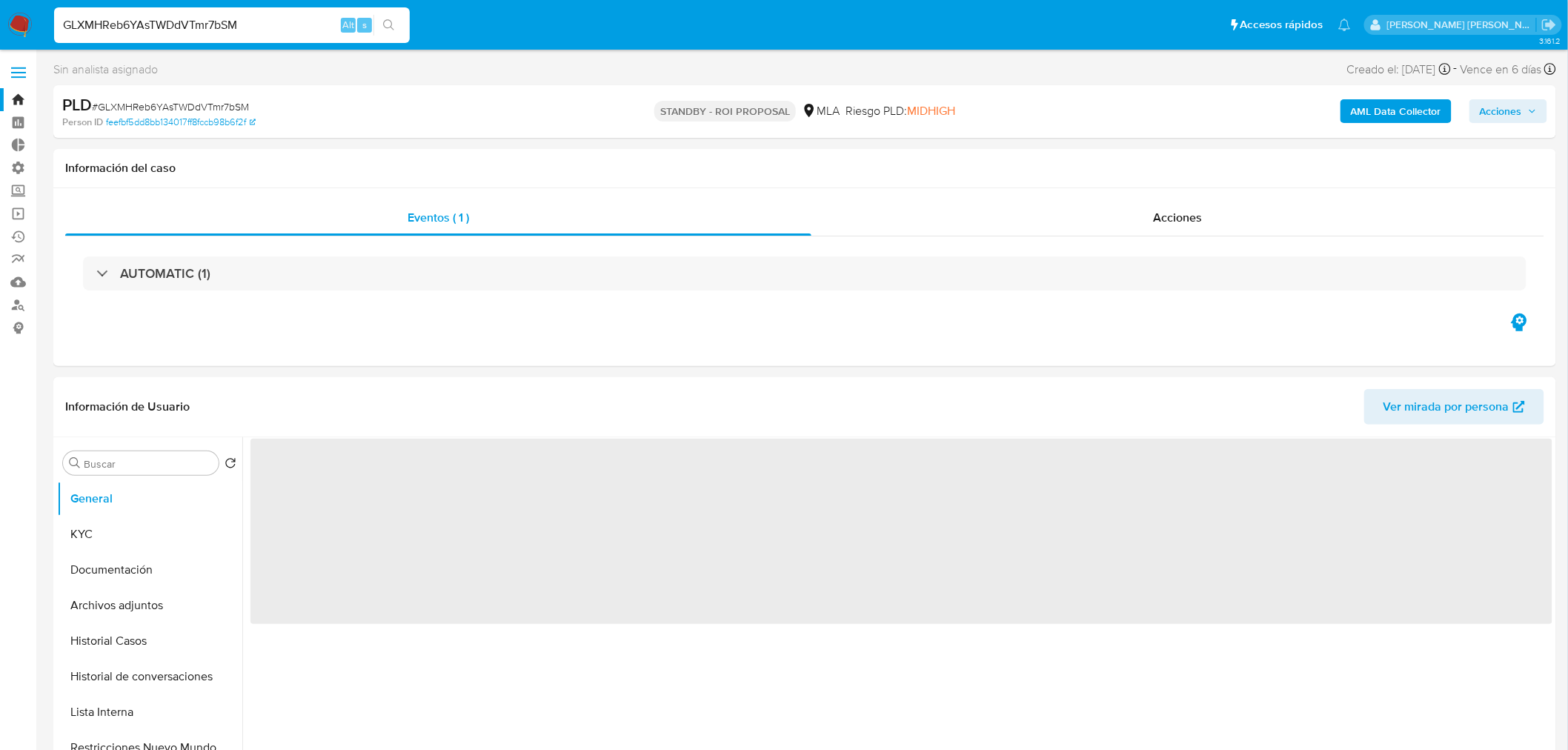
select select "10"
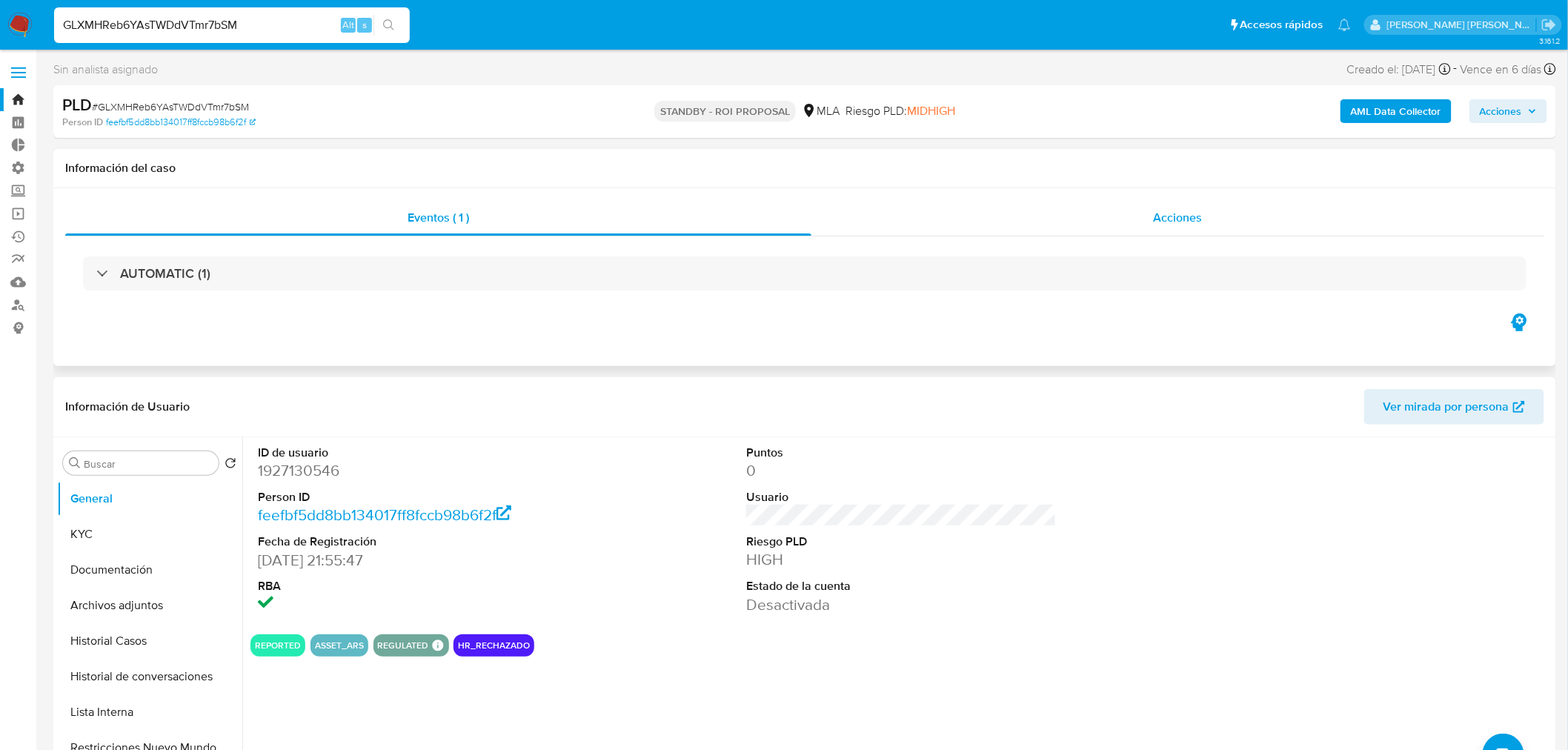
click at [1151, 210] on div "Acciones" at bounding box center [1178, 218] width 734 height 35
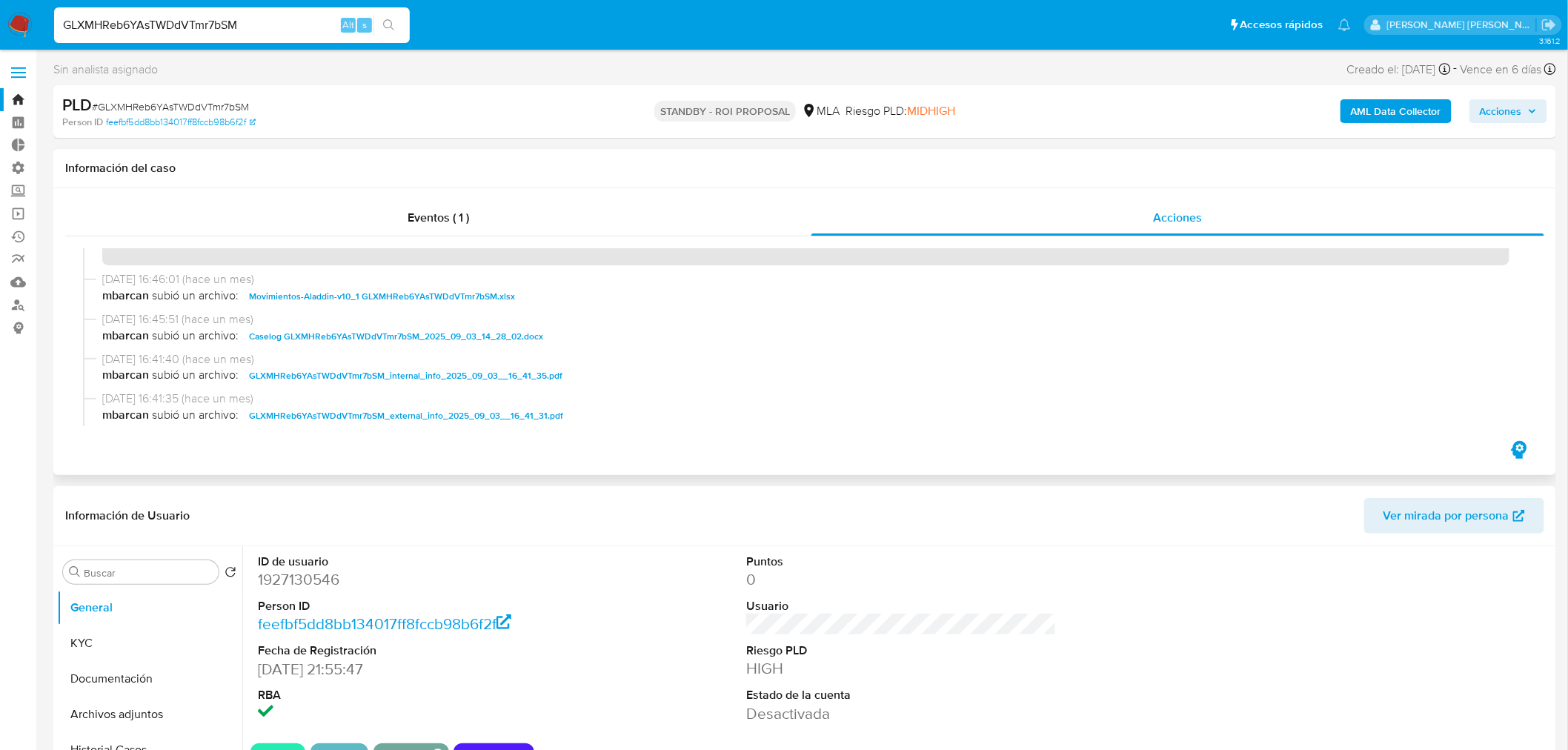
scroll to position [82, 0]
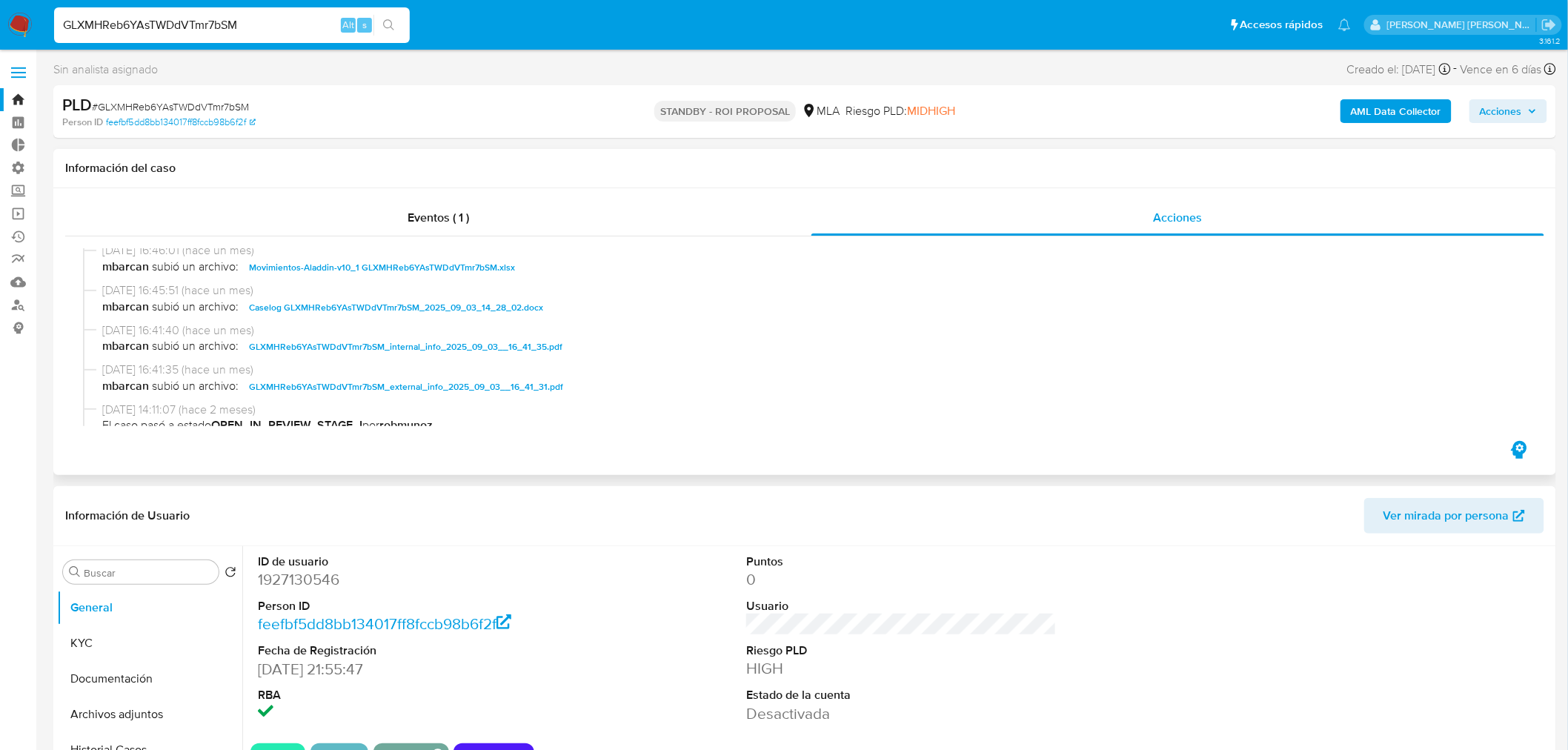
click at [488, 305] on span "Caselog GLXMHReb6YAsTWDdVTmr7bSM_2025_09_03_14_28_02.docx" at bounding box center [396, 307] width 294 height 18
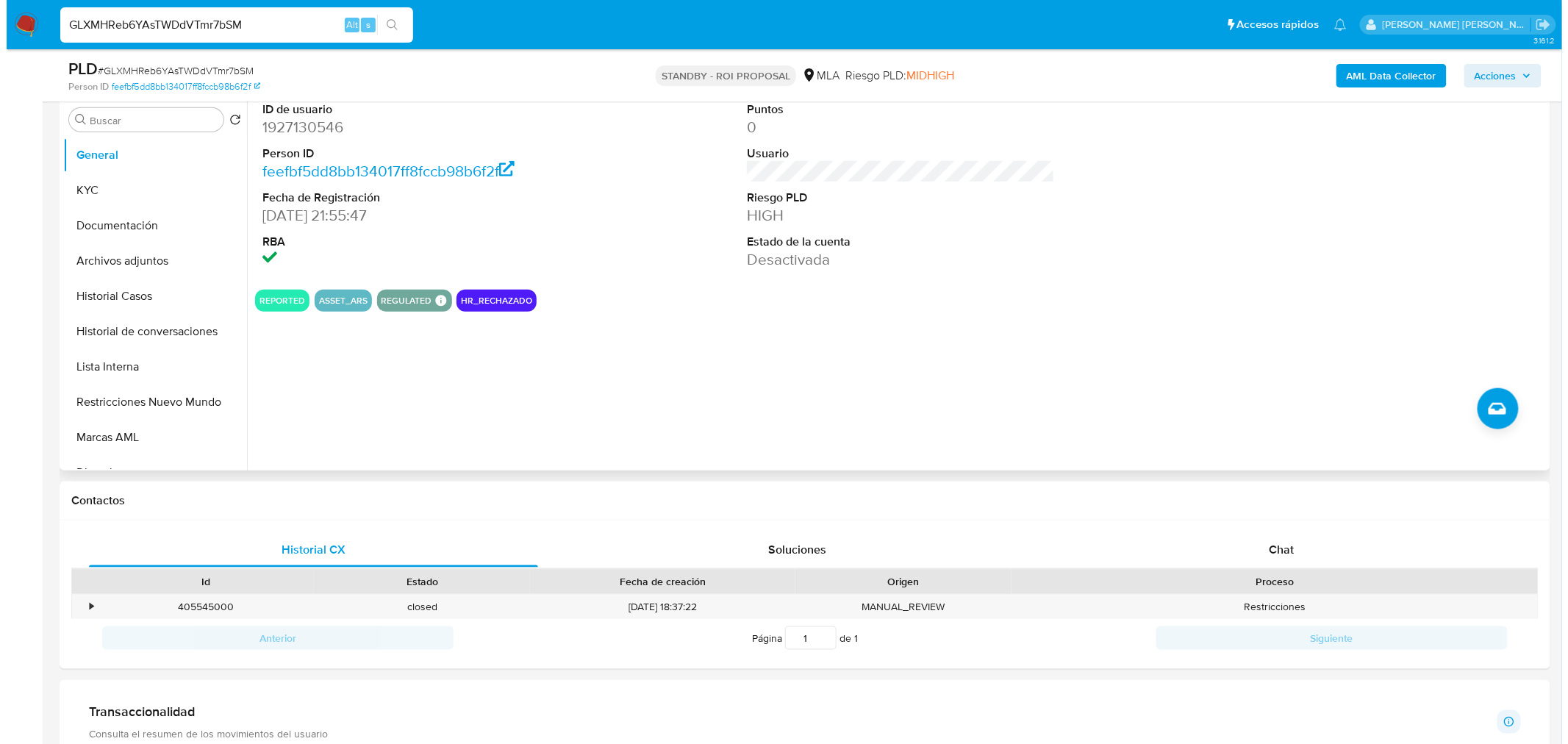
scroll to position [408, 0]
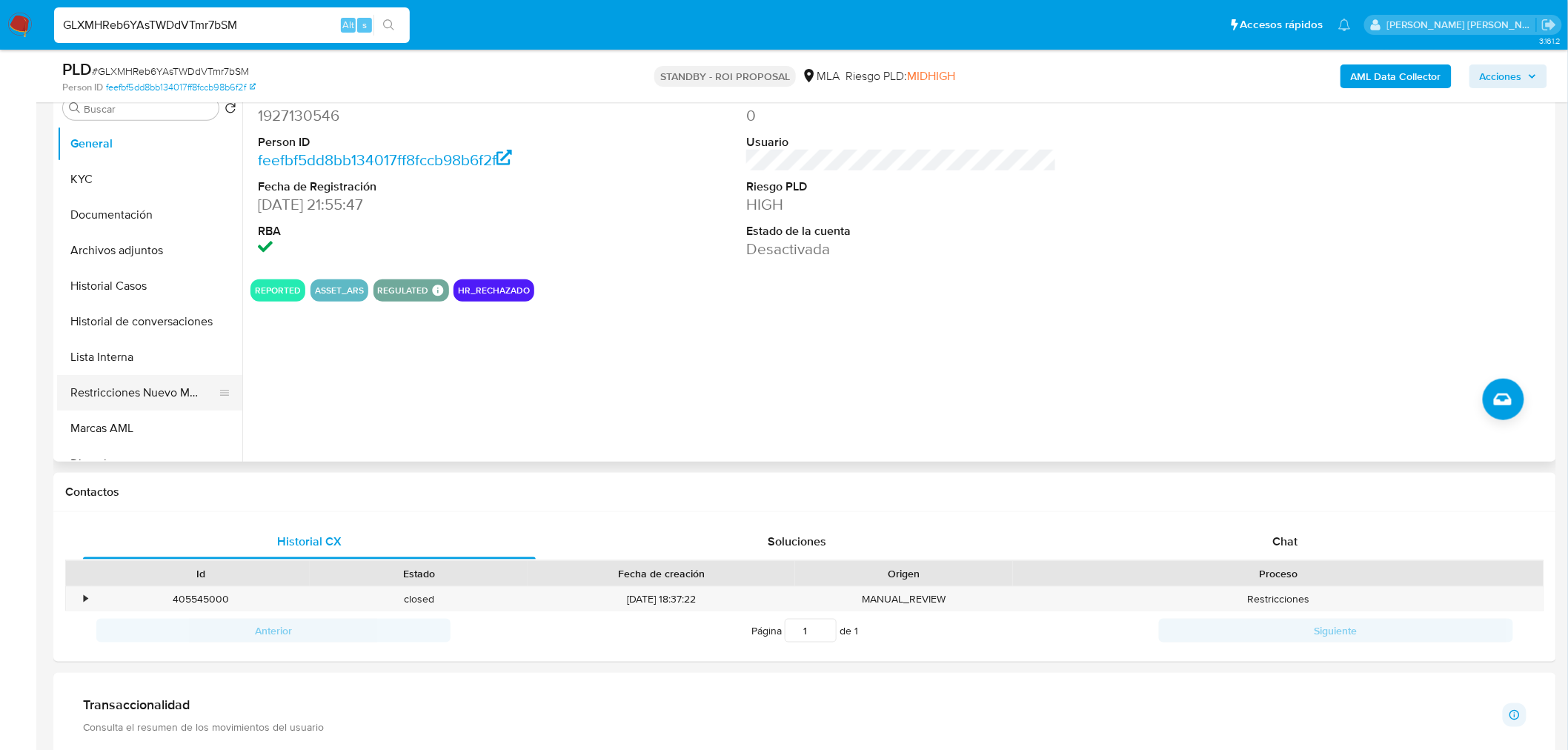
click at [122, 398] on button "Restricciones Nuevo Mundo" at bounding box center [144, 392] width 174 height 35
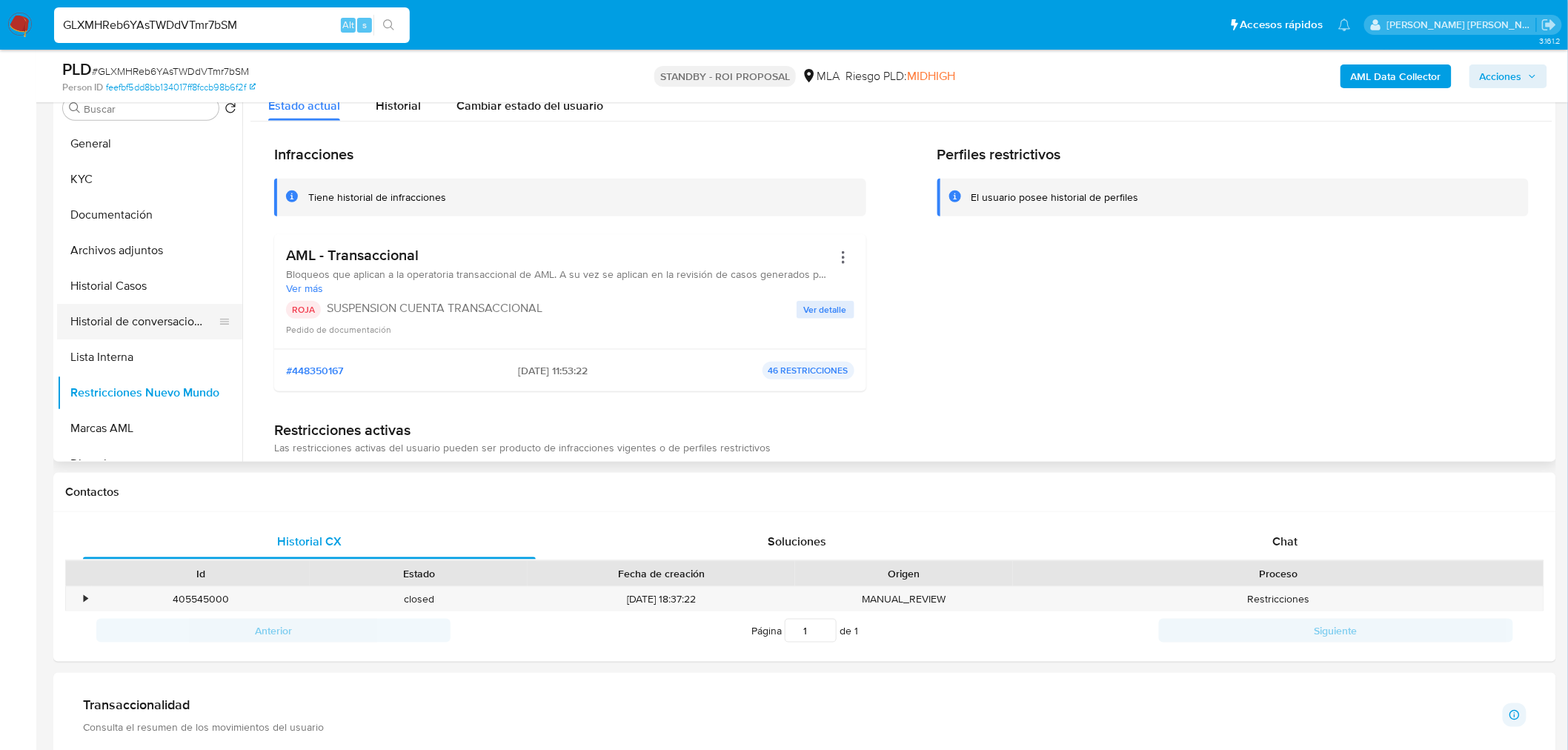
click at [144, 324] on button "Historial de conversaciones" at bounding box center [144, 321] width 174 height 35
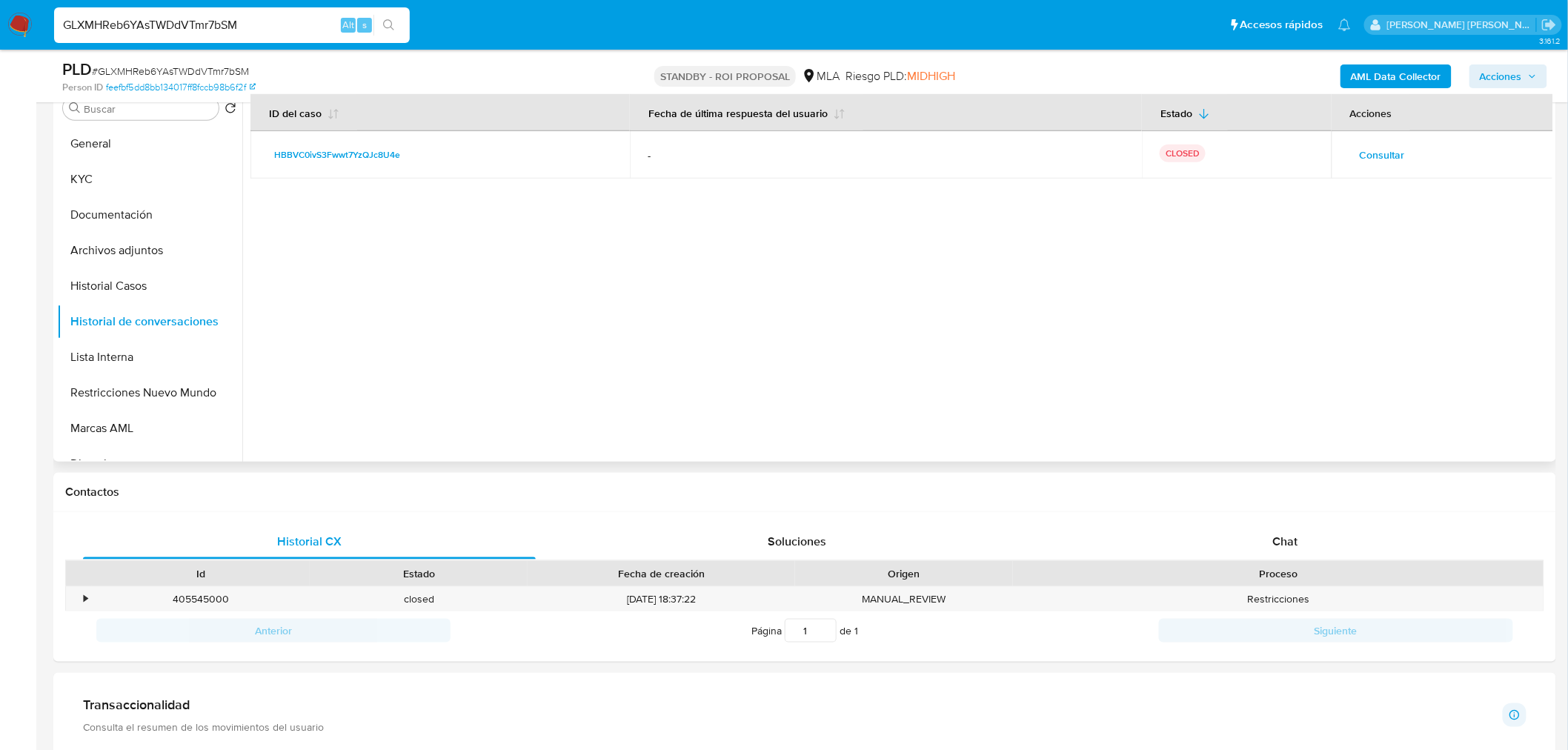
click at [1380, 153] on span "Consultar" at bounding box center [1382, 155] width 45 height 21
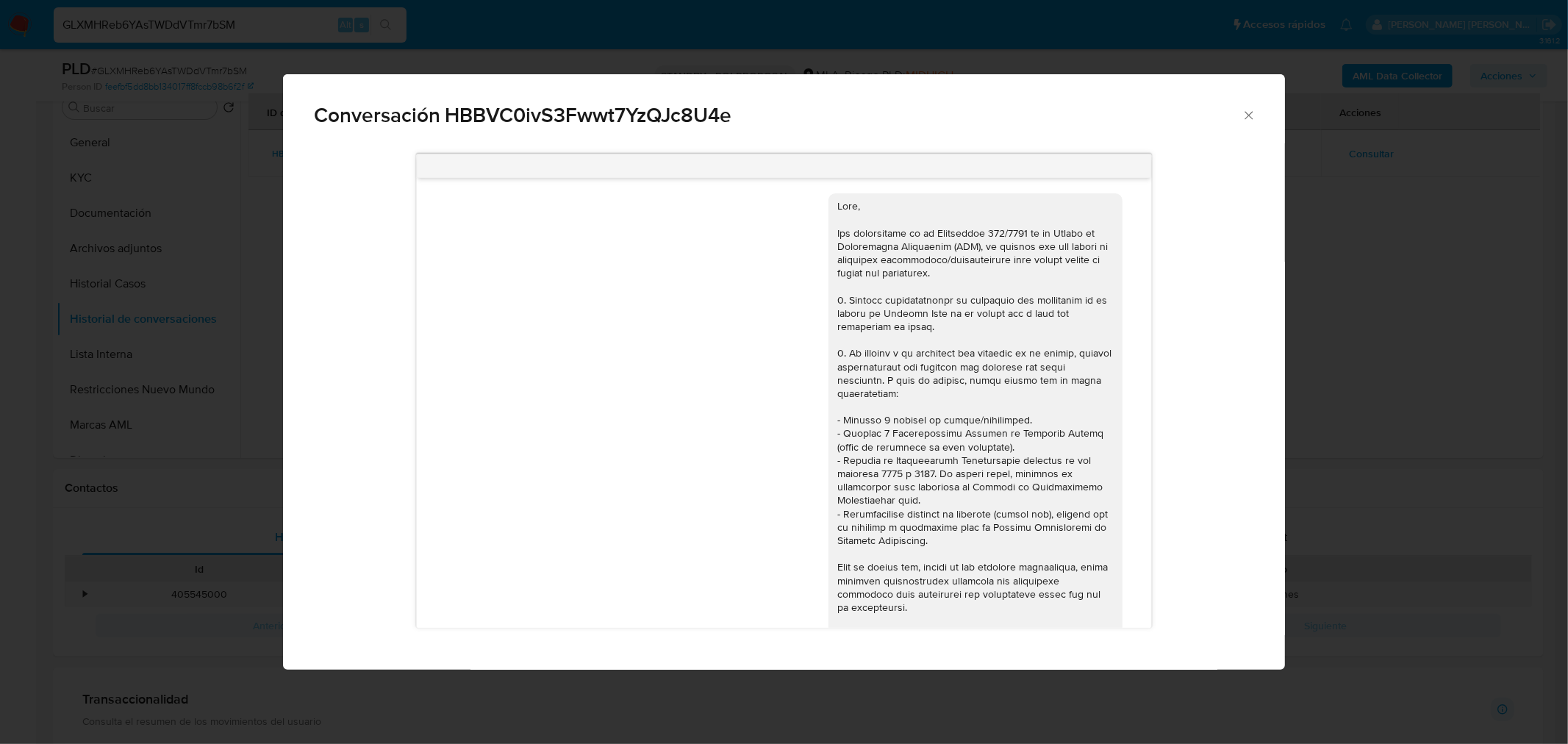
scroll to position [0, 0]
click at [1247, 112] on icon "Cerrar" at bounding box center [1248, 115] width 9 height 9
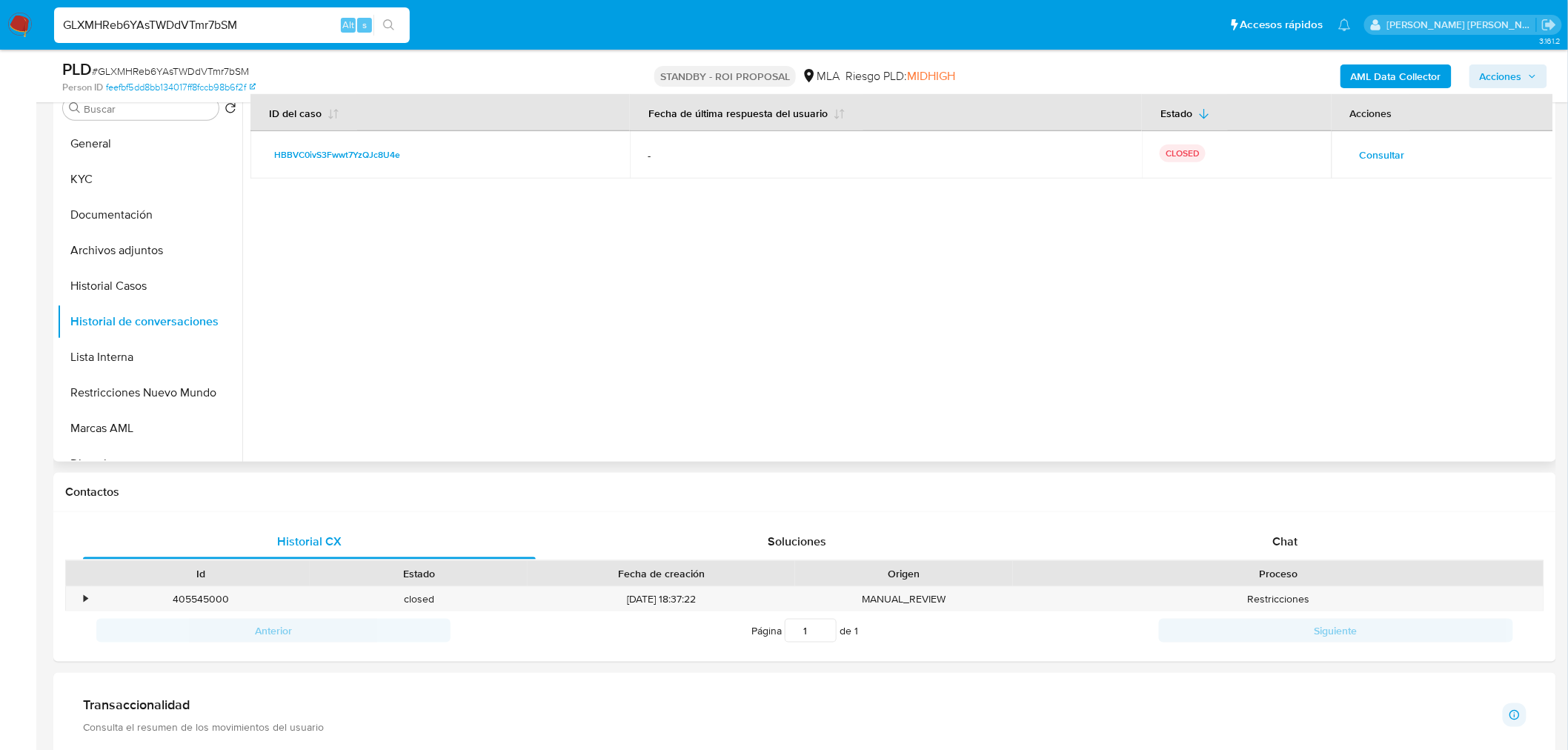
click at [1389, 161] on span "Consultar" at bounding box center [1382, 155] width 45 height 21
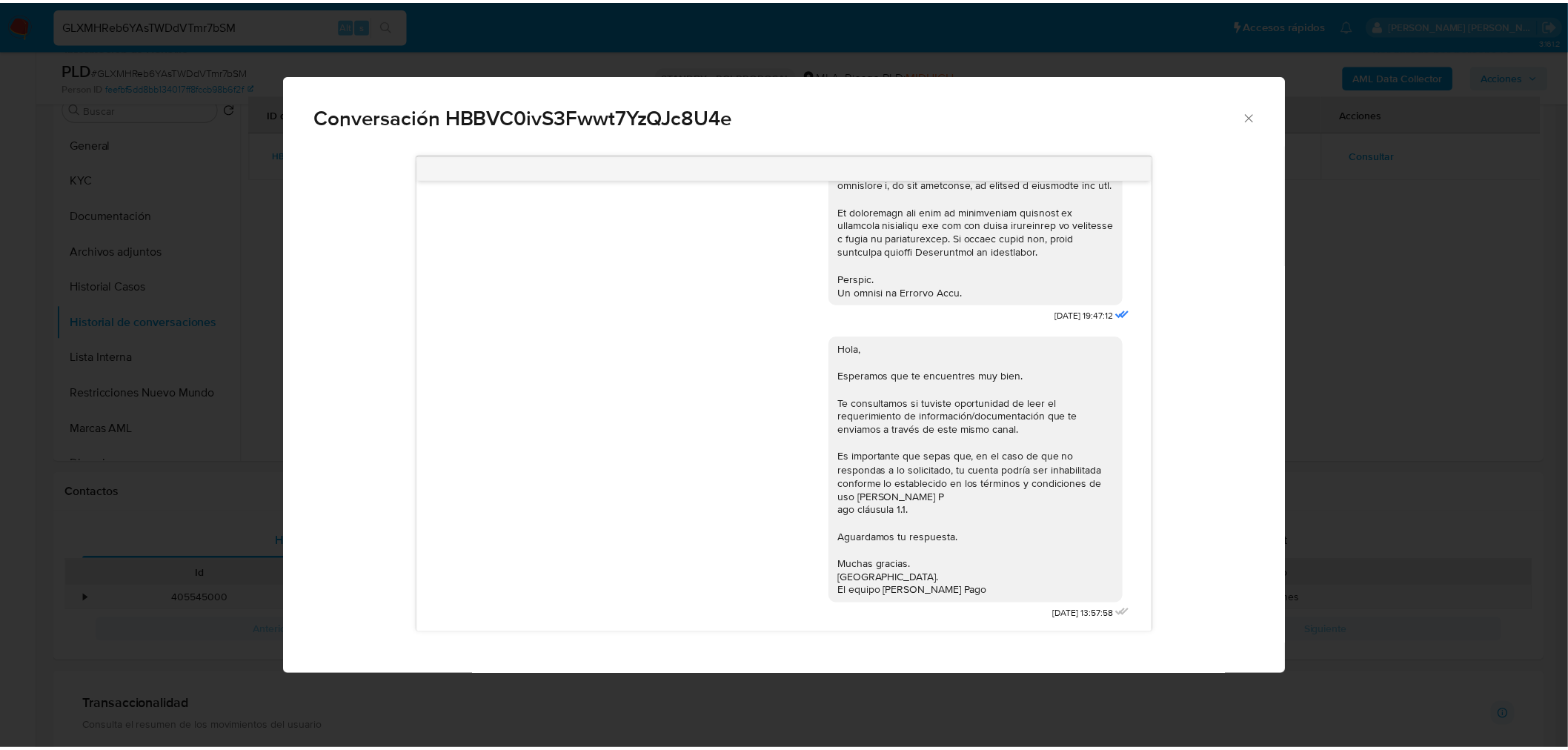
scroll to position [547, 0]
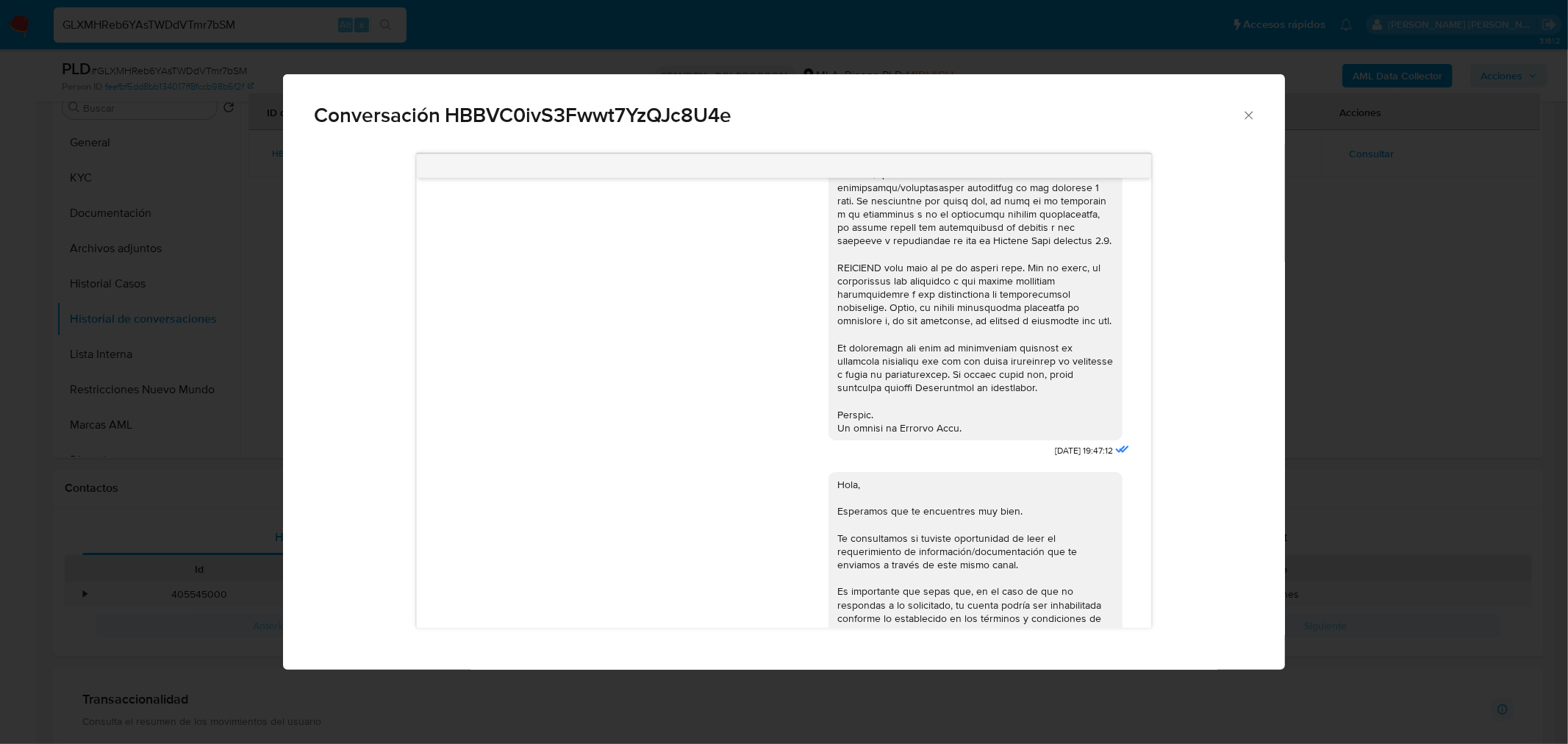
click at [1427, 367] on div "Conversación HBBVC0ivS3Fwwt7YzQJc8U4e [DATE] 19:47:12 Hola, Esperamos que te en…" at bounding box center [784, 372] width 1568 height 744
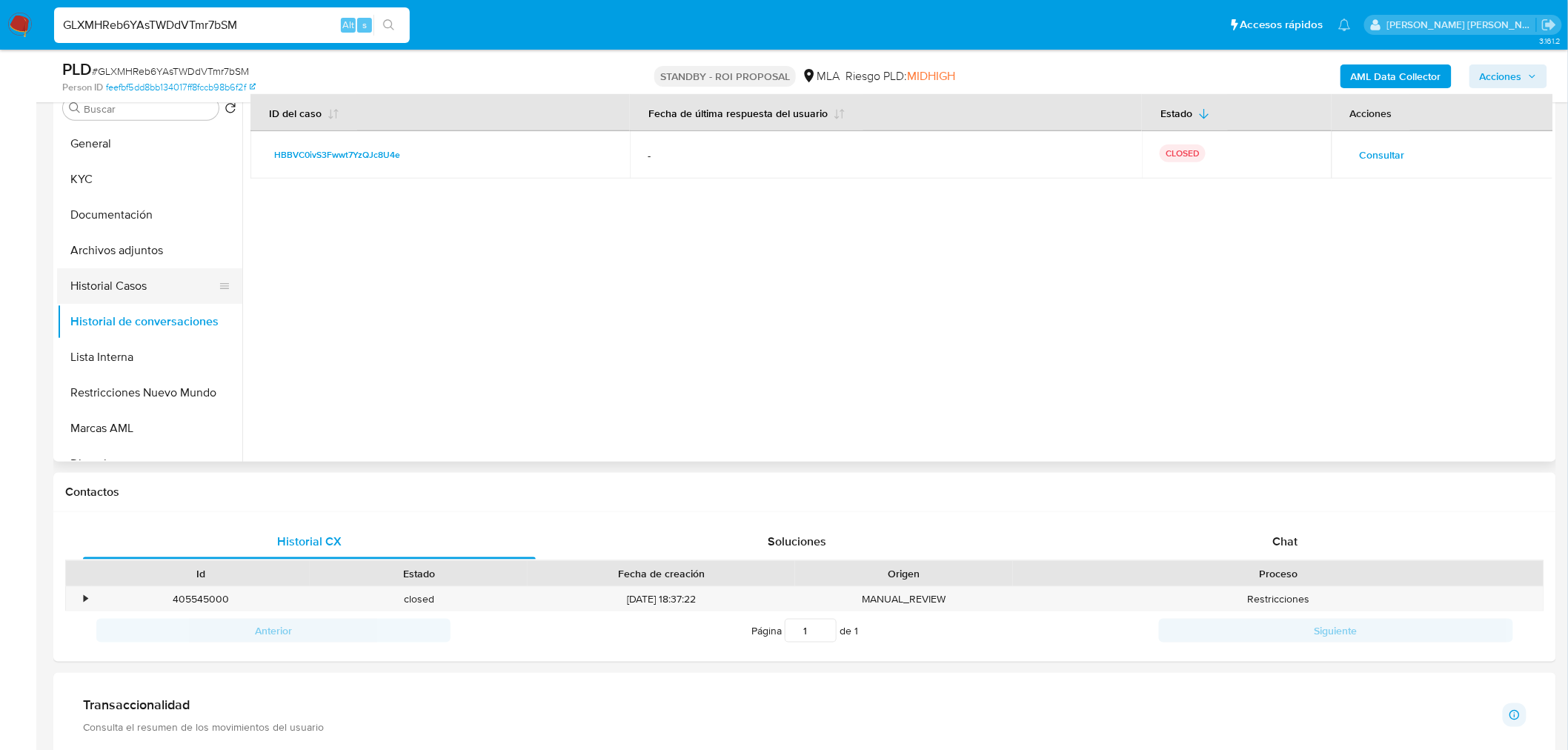
click at [117, 293] on button "Historial Casos" at bounding box center [144, 286] width 174 height 35
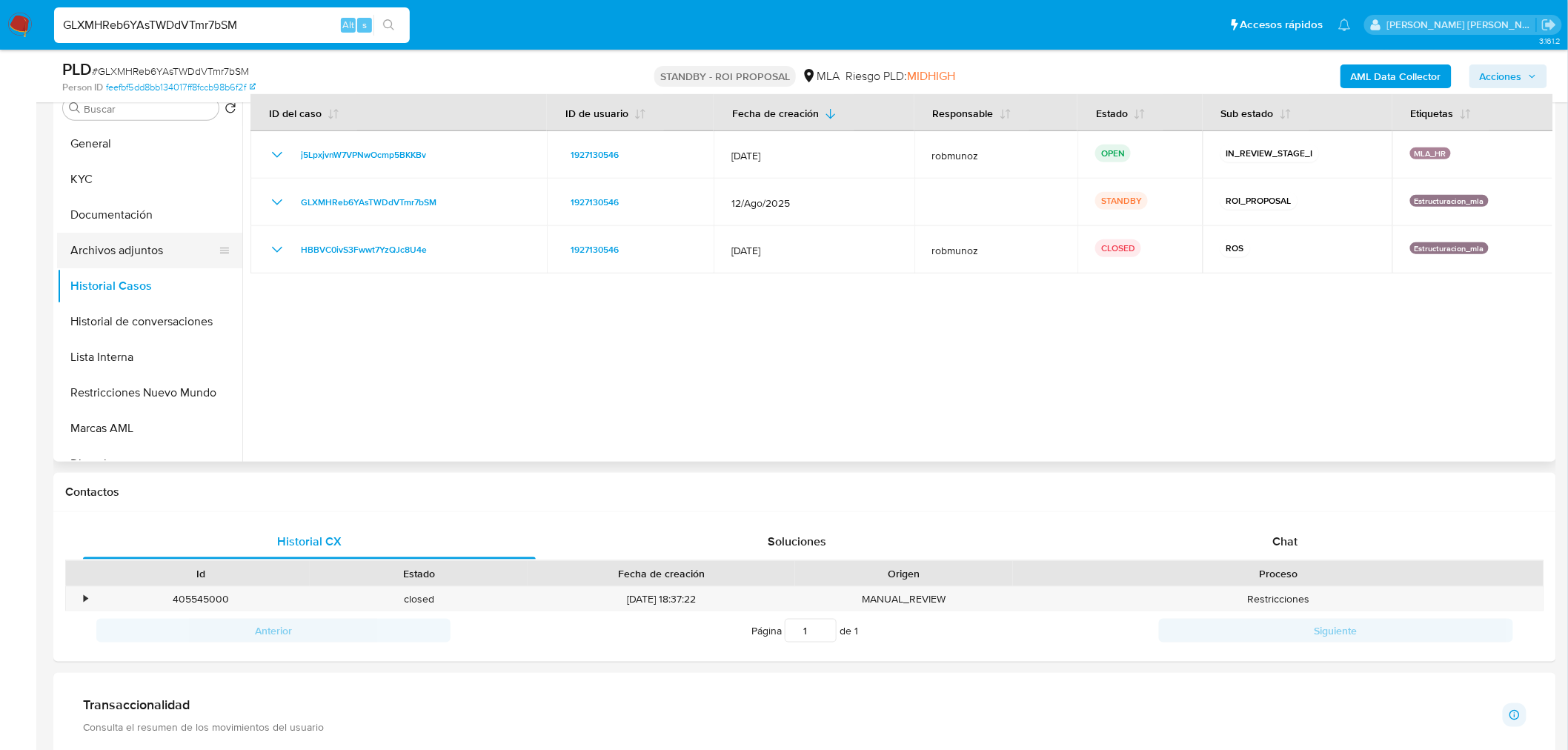
click at [151, 240] on button "Archivos adjuntos" at bounding box center [144, 250] width 174 height 35
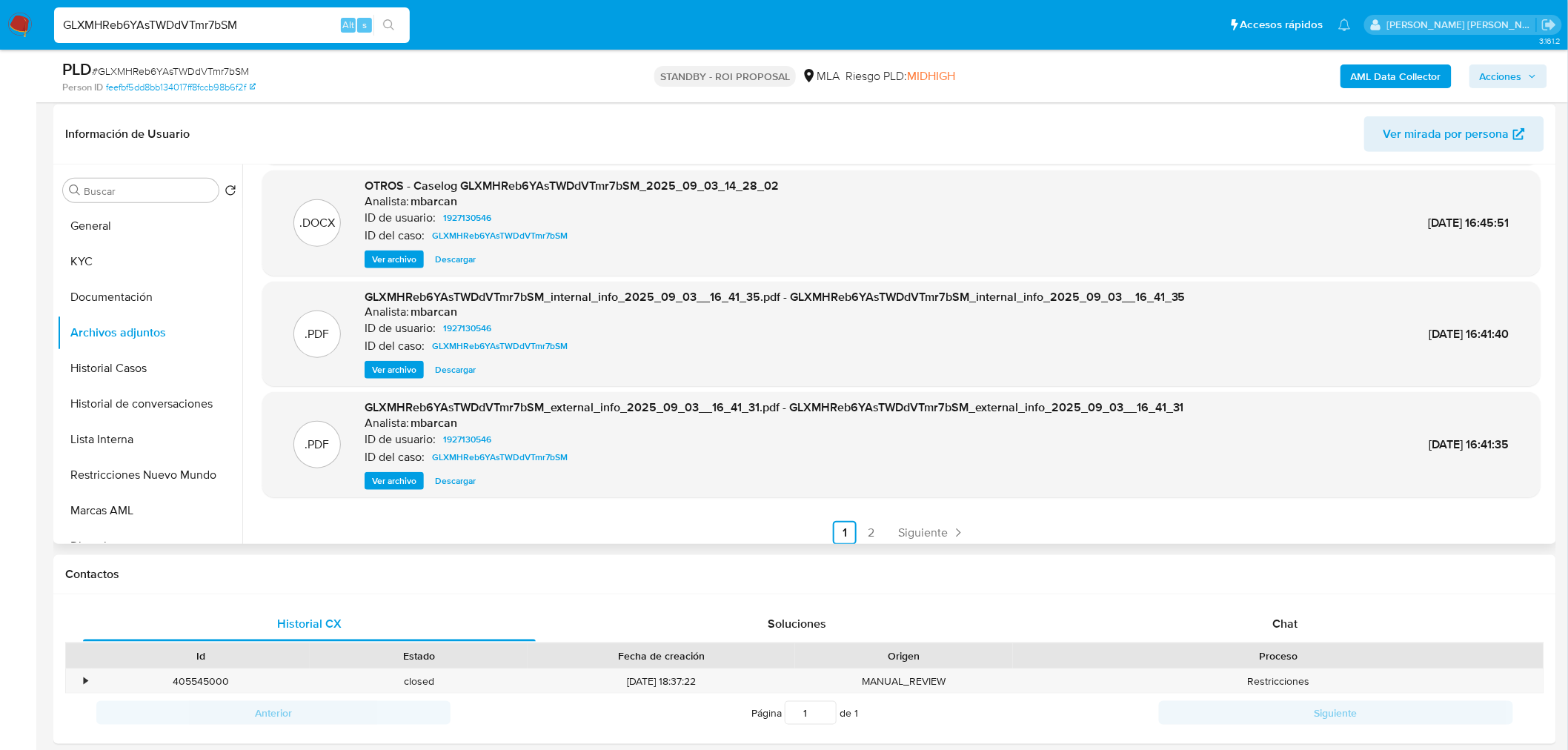
scroll to position [124, 0]
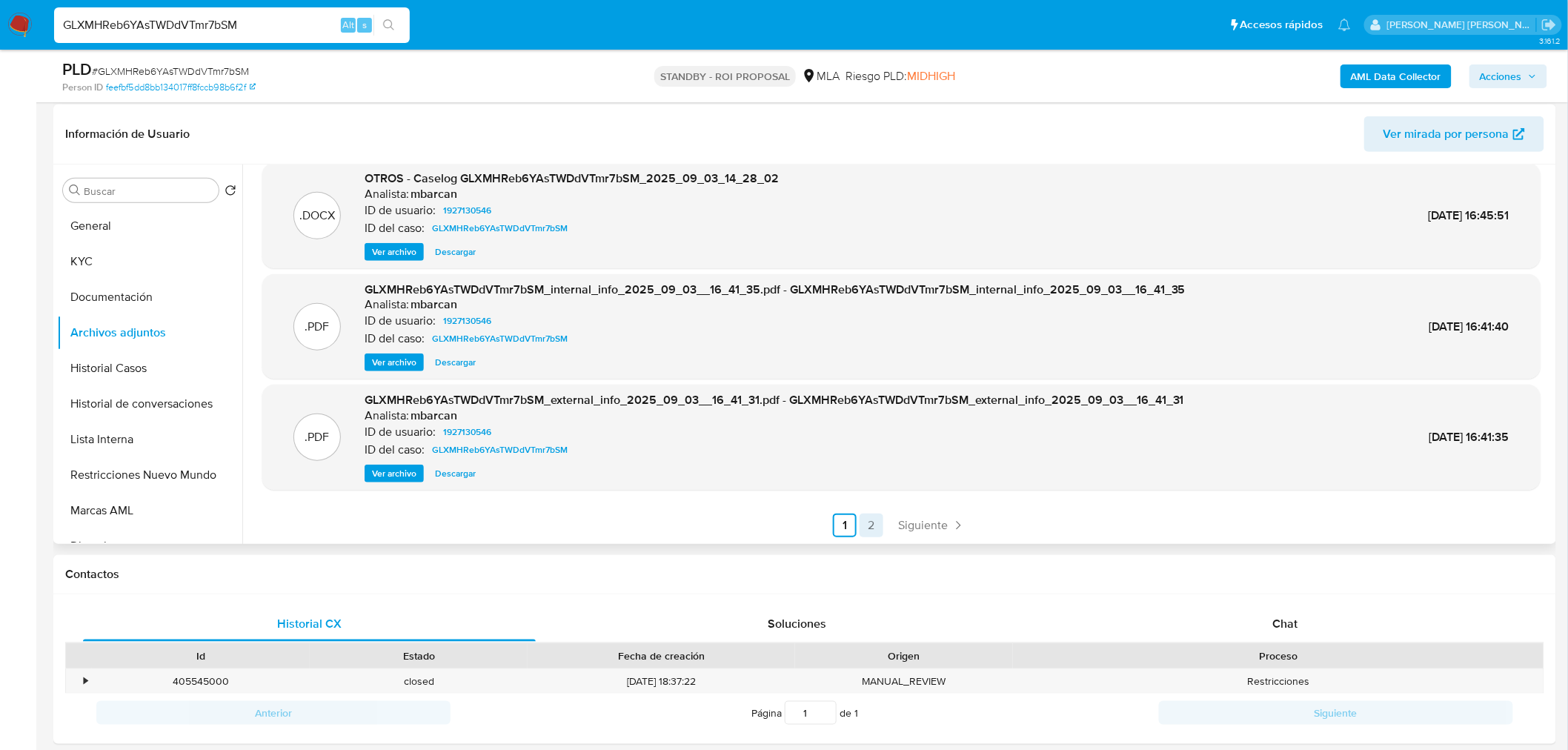
click at [871, 531] on link "2" at bounding box center [872, 526] width 24 height 24
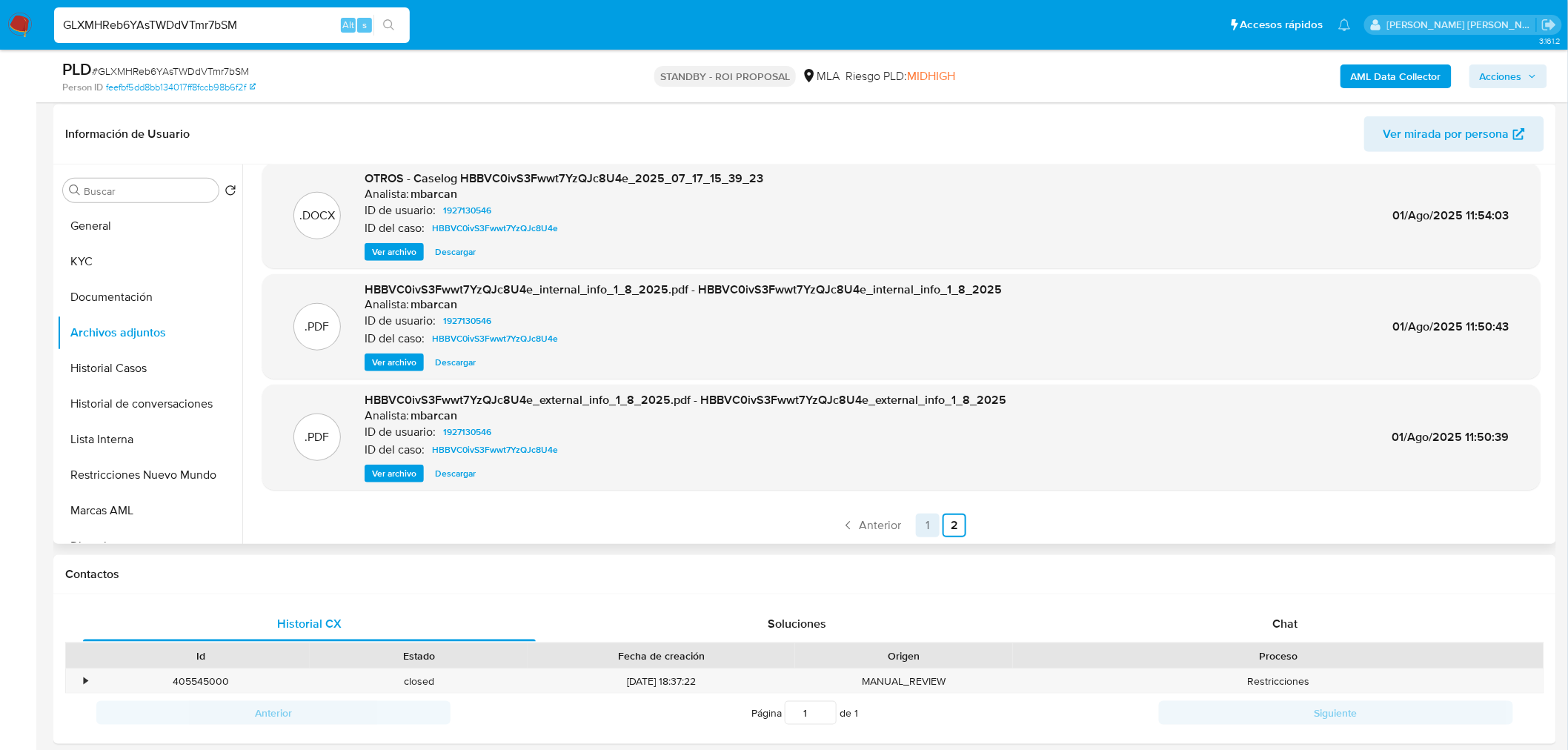
click at [920, 527] on link "1" at bounding box center [927, 526] width 24 height 24
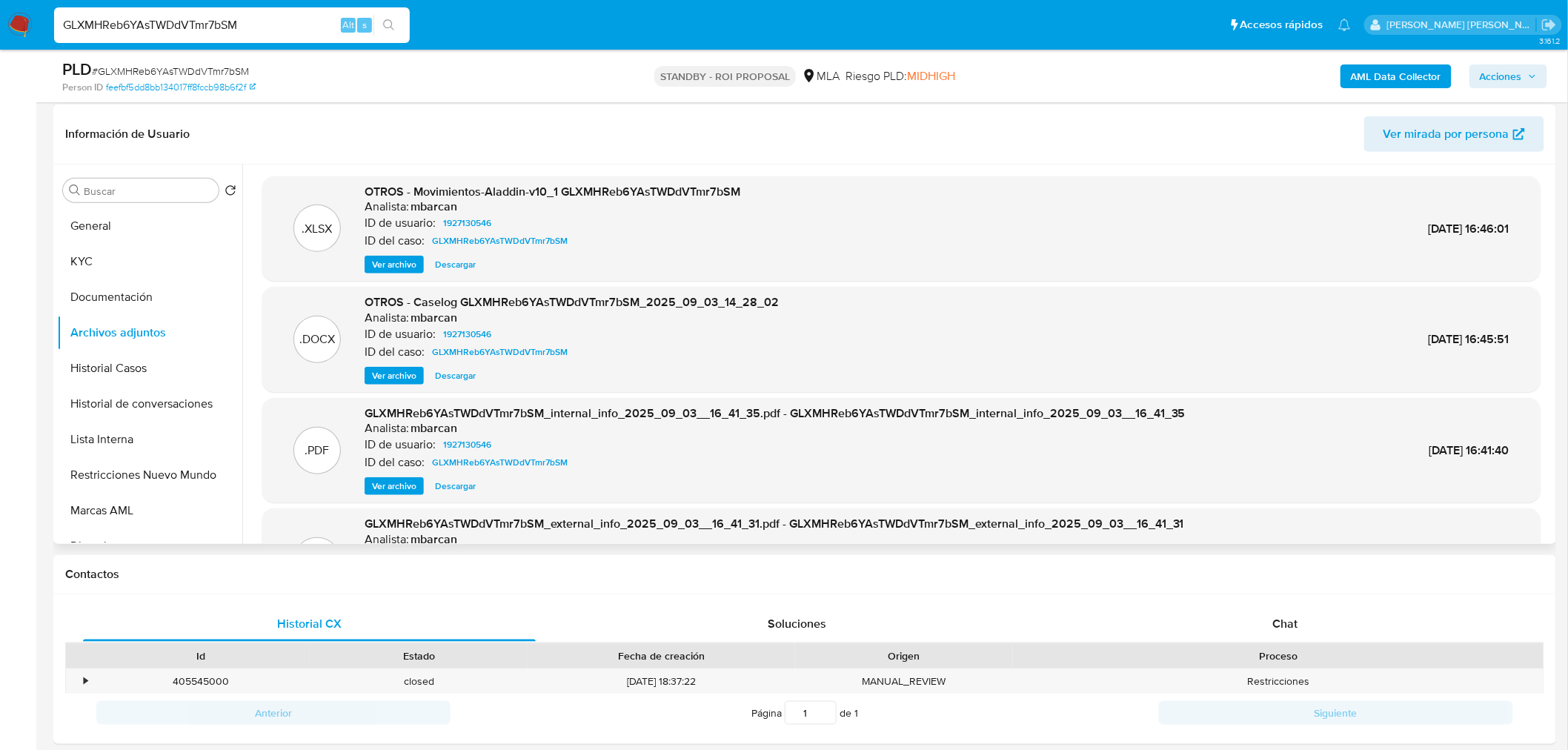
click at [462, 381] on span "Descargar" at bounding box center [456, 375] width 41 height 14
click at [291, 18] on input "GLXMHReb6YAsTWDdVTmr7bSM" at bounding box center [231, 25] width 356 height 19
paste input "lksayczebrzNfx5wTf5baVUH"
type input "lksayczebrzNfx5wTf5baVUH"
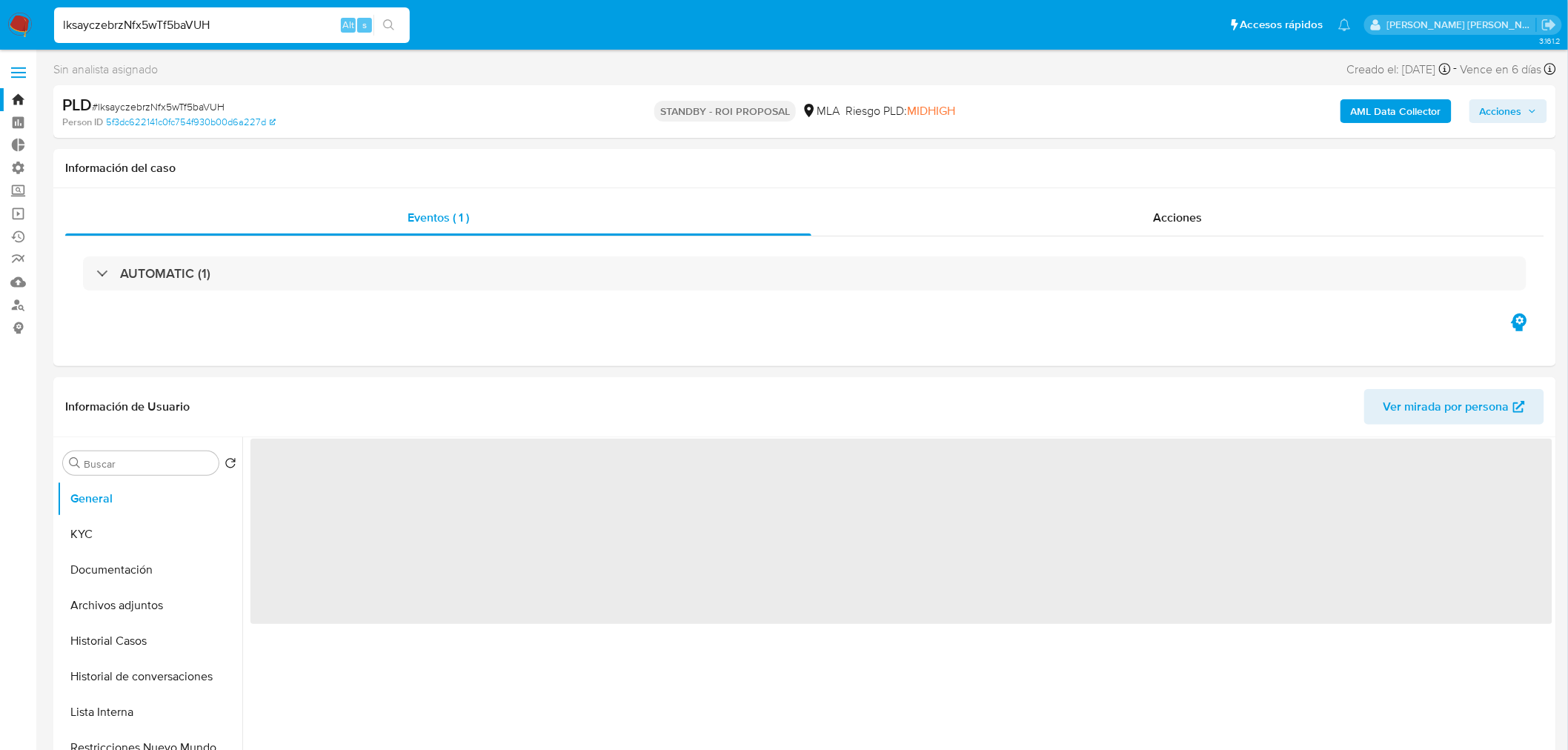
select select "10"
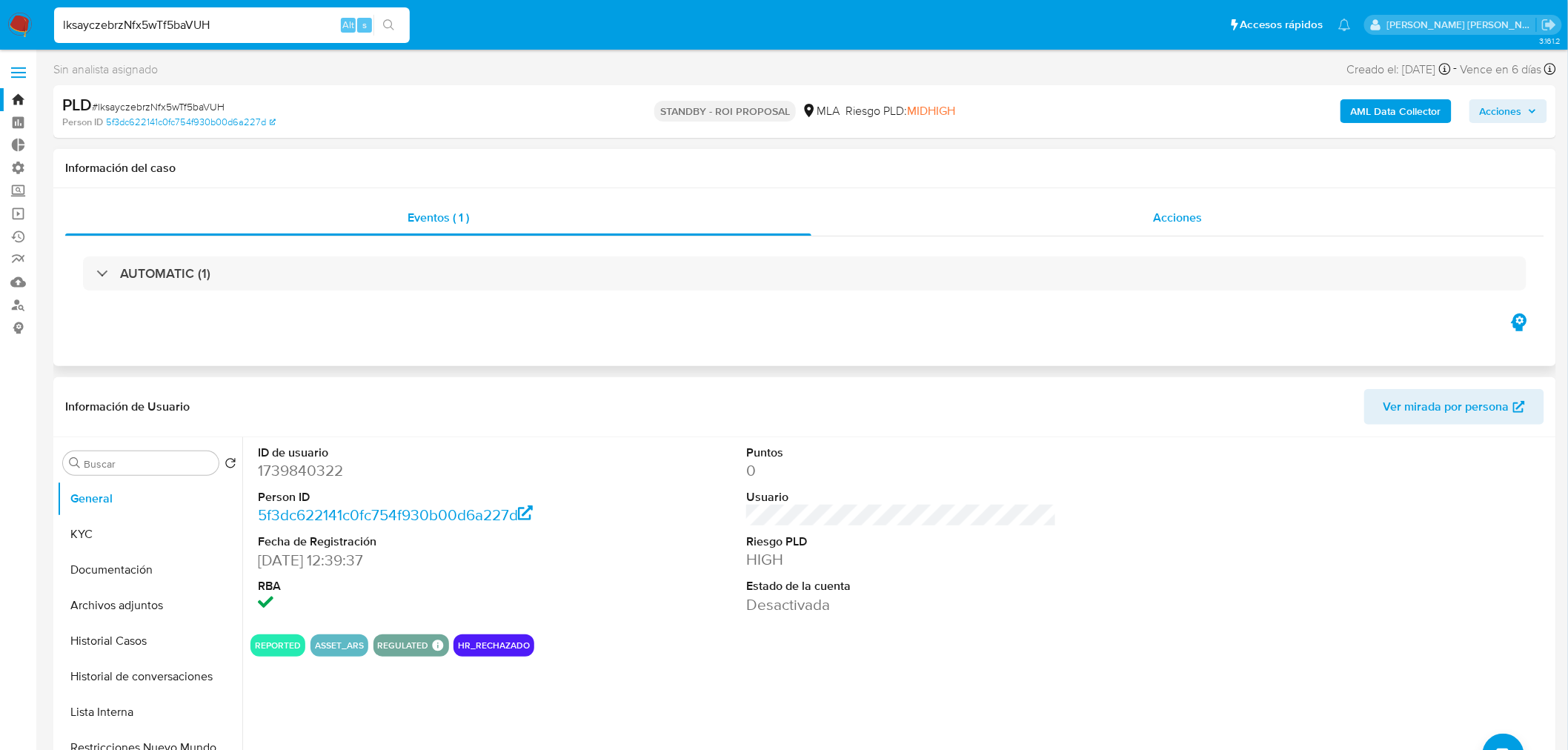
drag, startPoint x: 1050, startPoint y: 215, endPoint x: 1050, endPoint y: 230, distance: 15.0
click at [1050, 216] on div "Acciones" at bounding box center [1178, 218] width 734 height 35
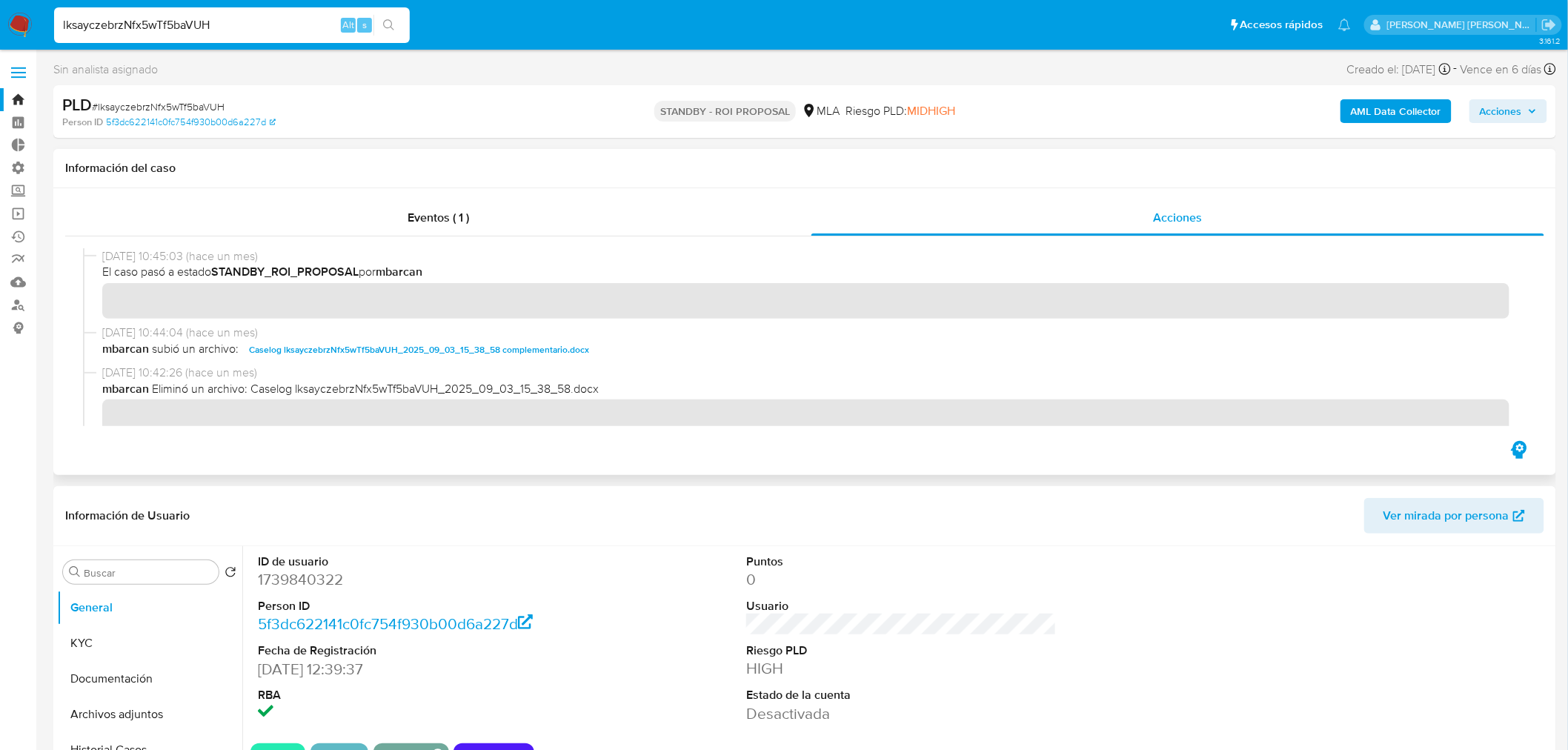
click at [579, 351] on span "Caselog lksayczebrzNfx5wTf5baVUH_2025_09_03_15_38_58 complementario.docx" at bounding box center [419, 350] width 340 height 18
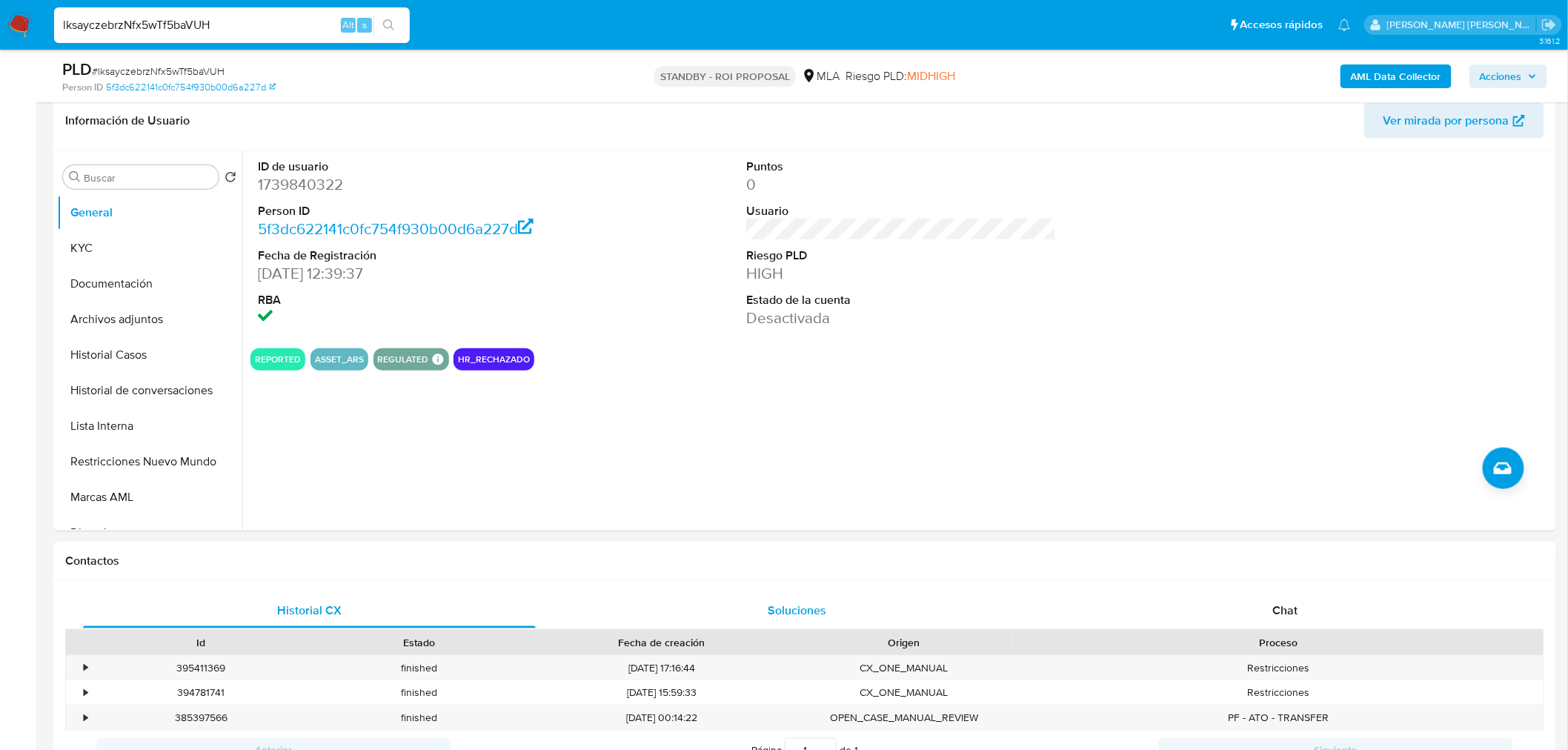
scroll to position [411, 0]
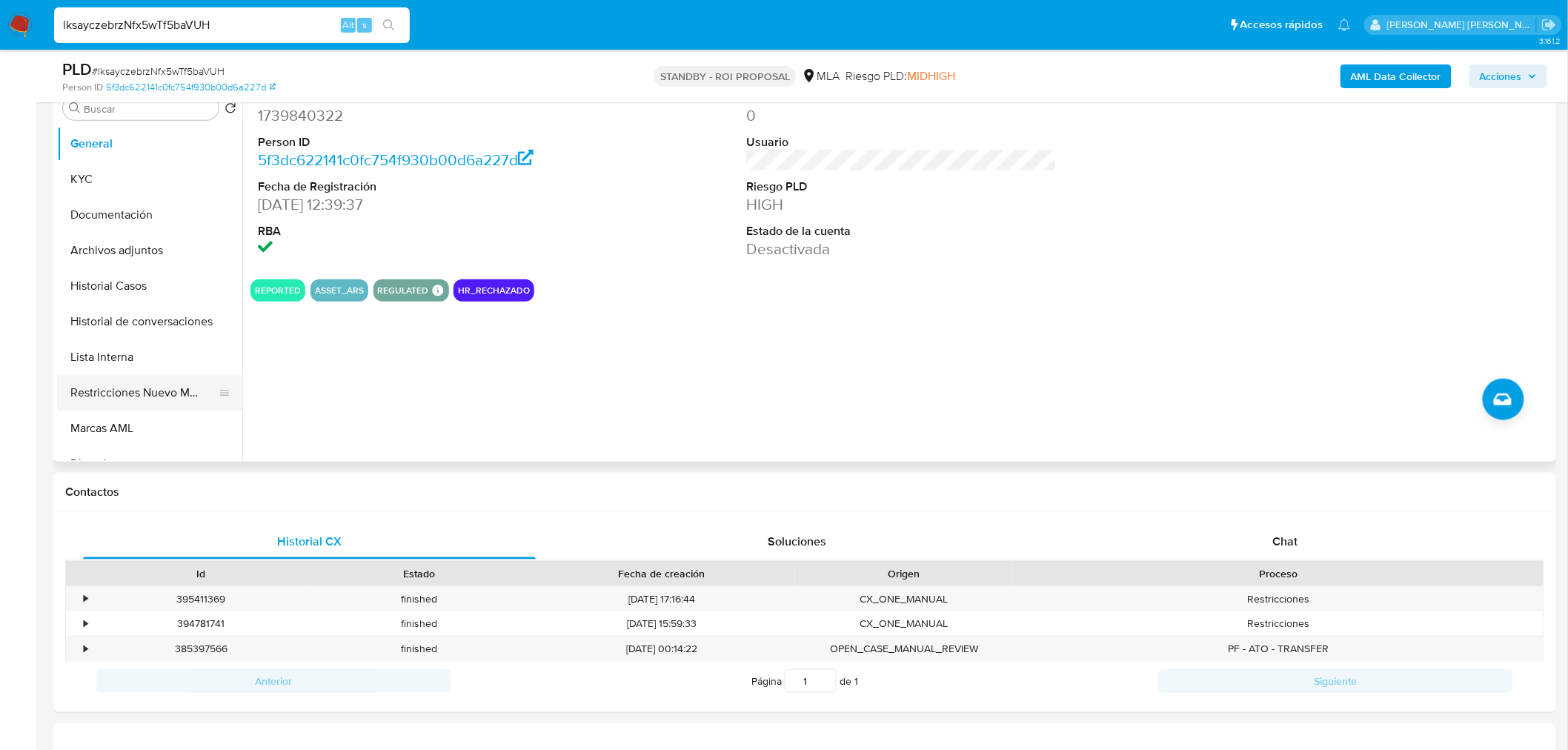
click at [149, 393] on button "Restricciones Nuevo Mundo" at bounding box center [144, 392] width 174 height 35
